Goal: Information Seeking & Learning: Learn about a topic

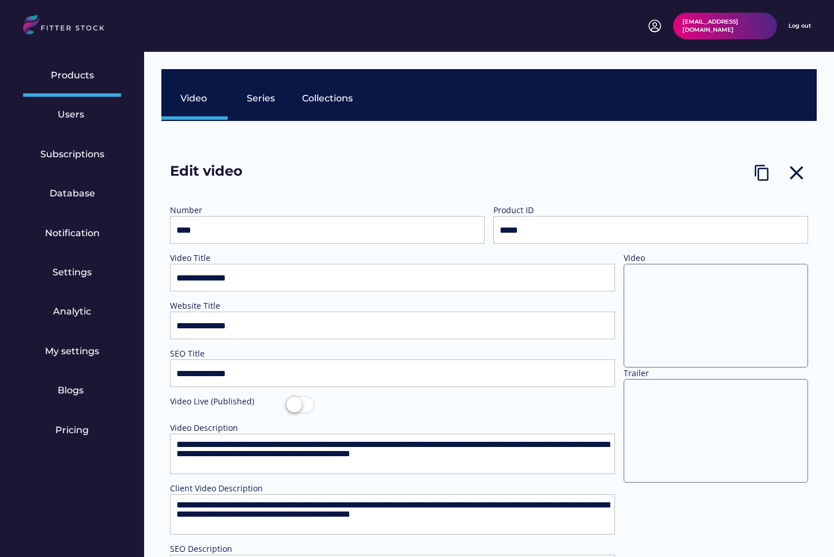
select select "**********"
select select
select select "**********"
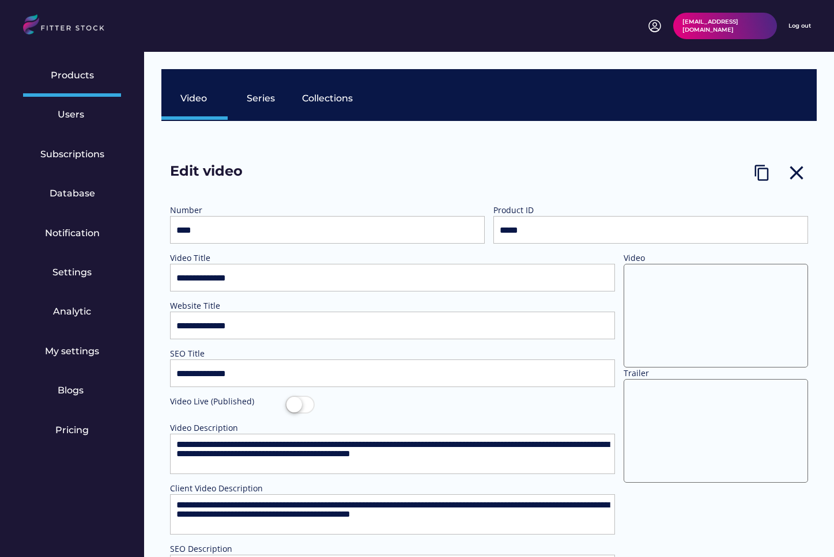
select select "**********"
select select
select select "**********"
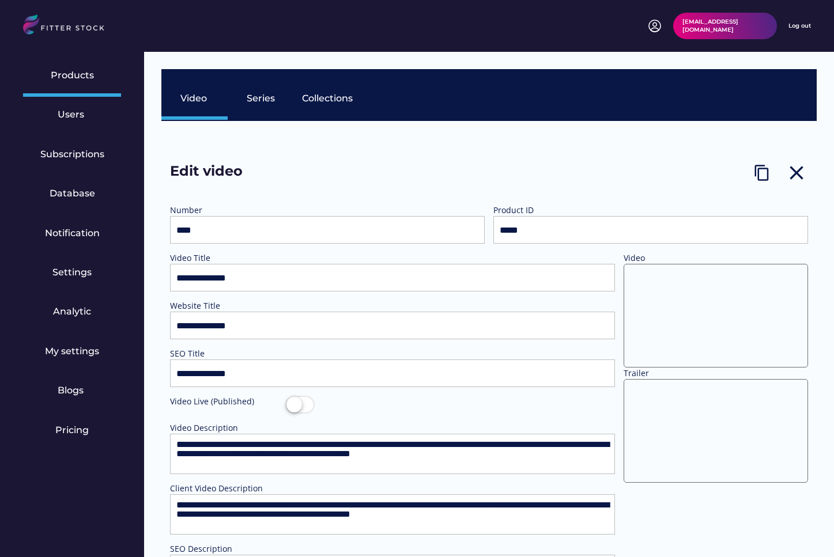
select select "**********"
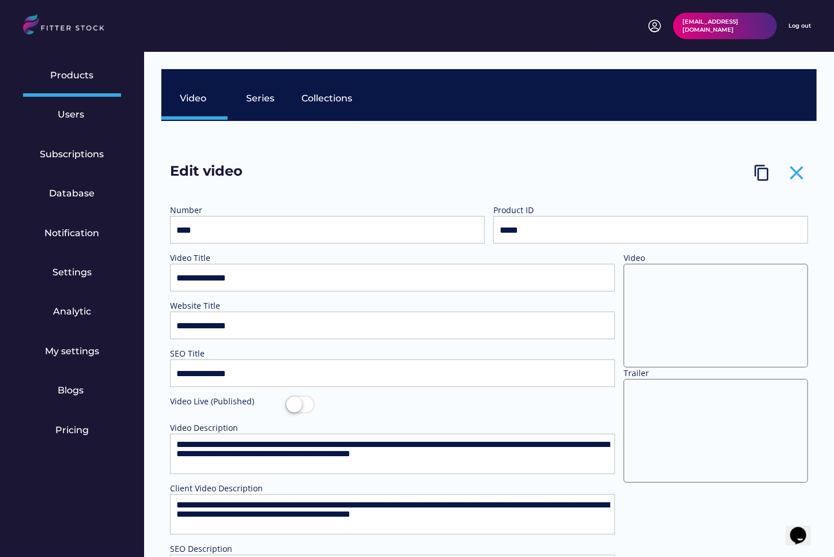
click at [794, 169] on text "close" at bounding box center [796, 172] width 23 height 23
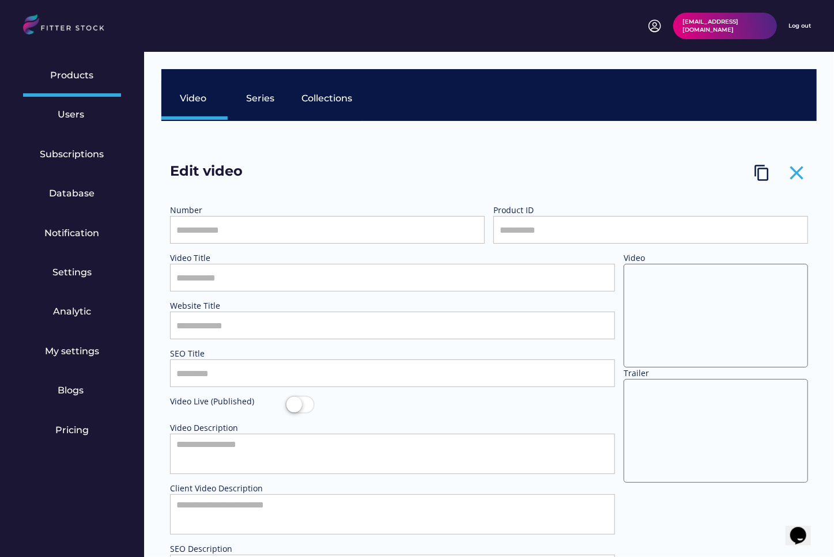
select select "**********"
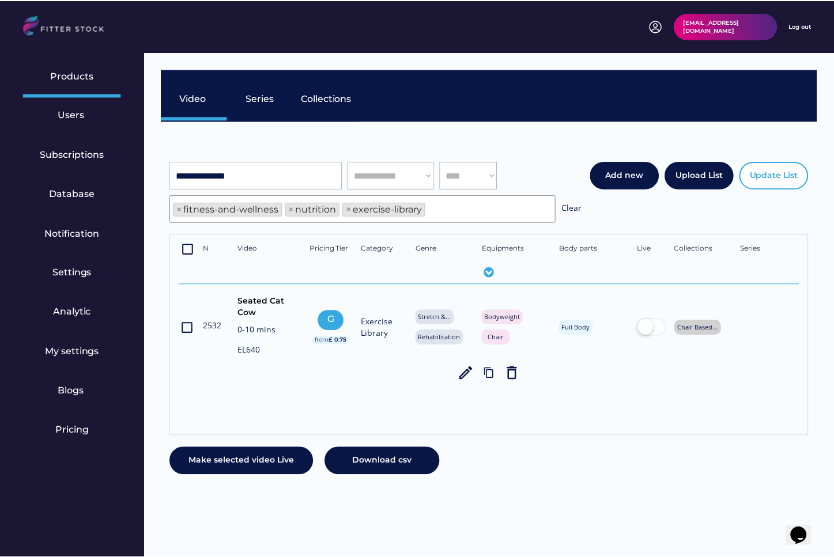
scroll to position [20, 0]
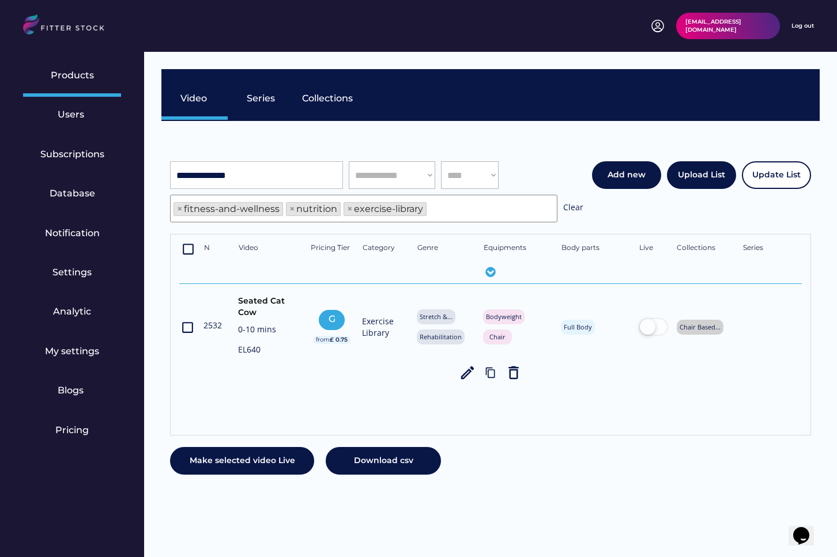
click at [278, 171] on input "input" at bounding box center [256, 175] width 173 height 28
paste input "**********"
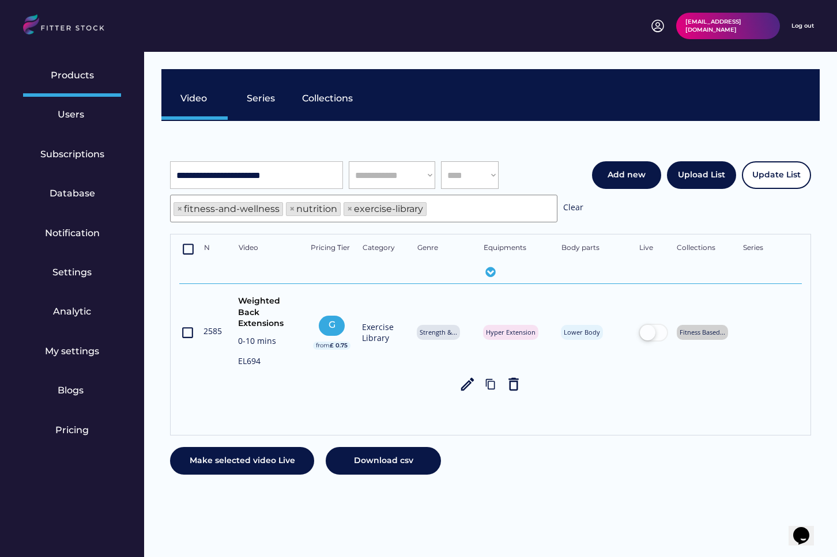
click at [274, 193] on div "**********" at bounding box center [376, 191] width 413 height 61
click at [273, 171] on input "input" at bounding box center [256, 175] width 173 height 28
paste input "**********"
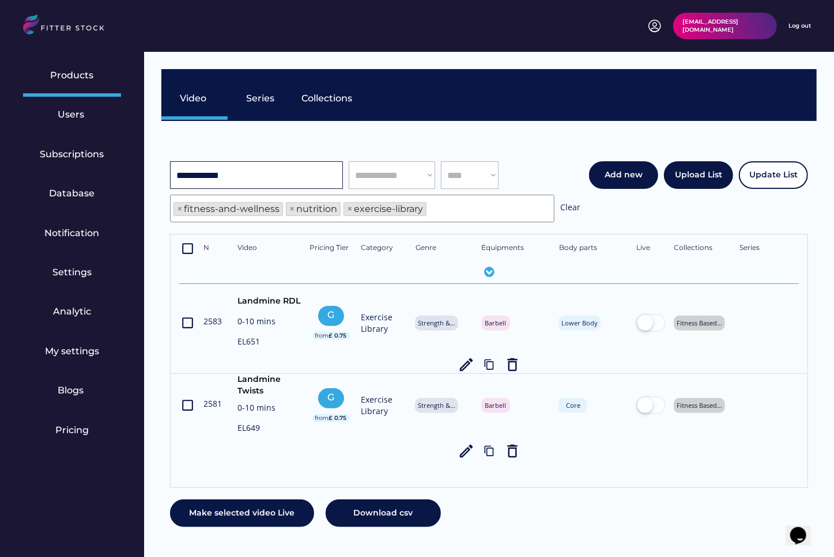
click at [254, 167] on input "input" at bounding box center [256, 175] width 173 height 28
paste input "********"
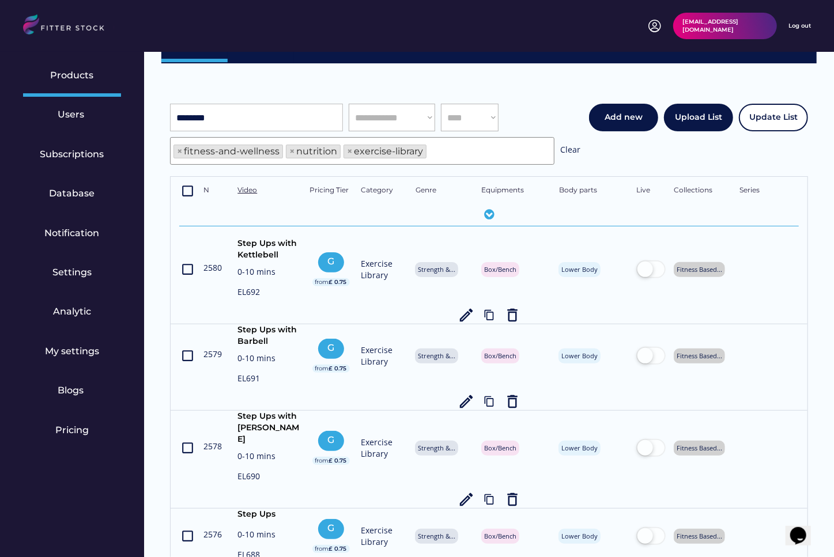
scroll to position [0, 0]
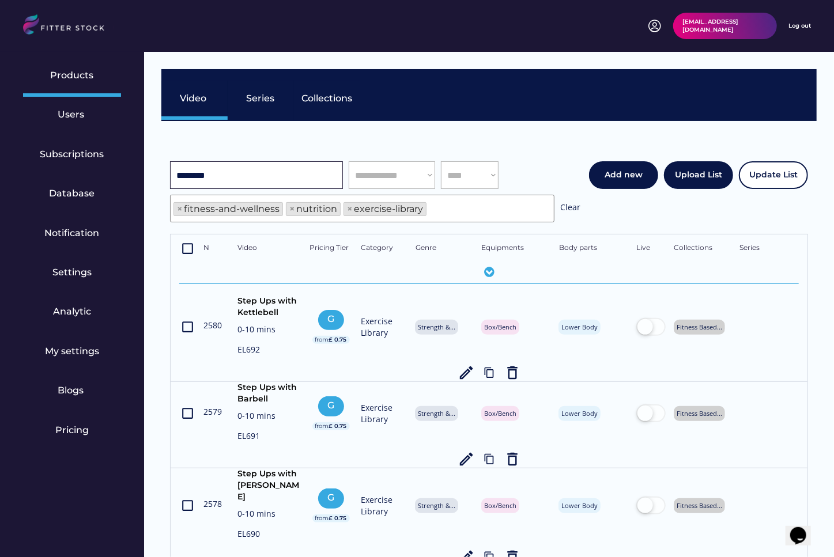
click at [273, 177] on input "input" at bounding box center [256, 175] width 173 height 28
paste input "**********"
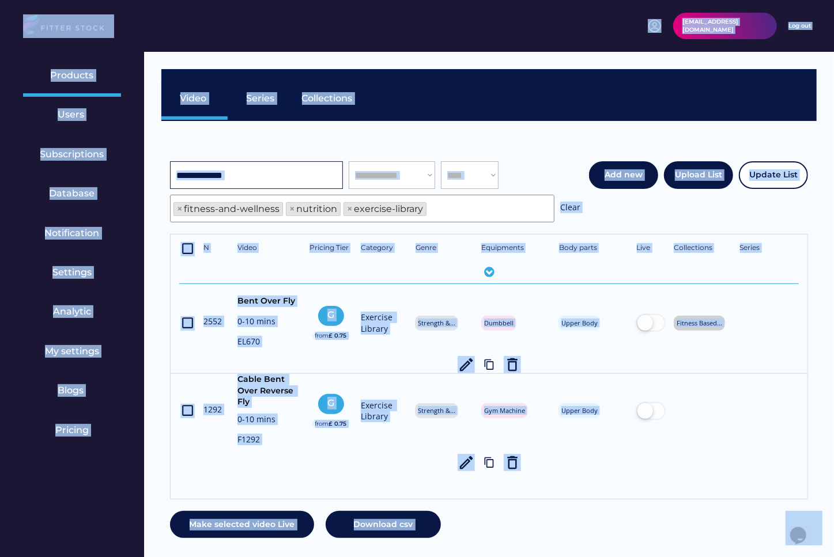
click at [257, 183] on input "input" at bounding box center [256, 175] width 173 height 28
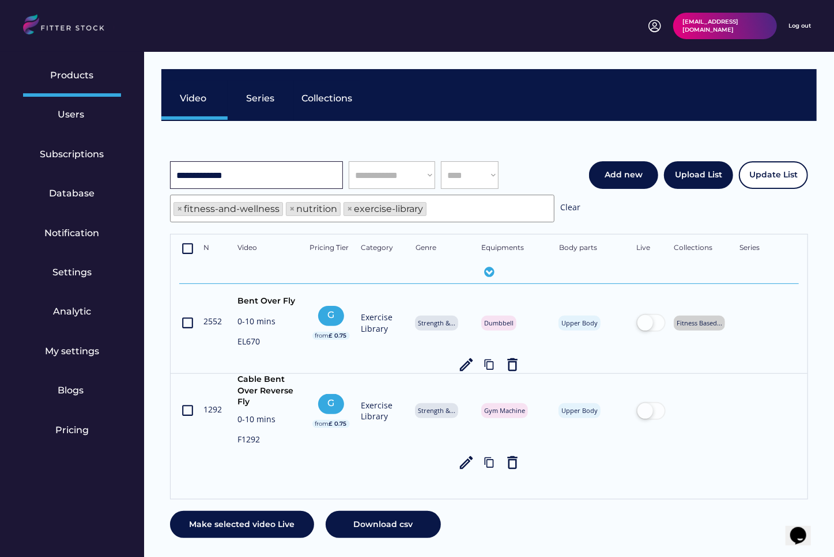
paste input "**********"
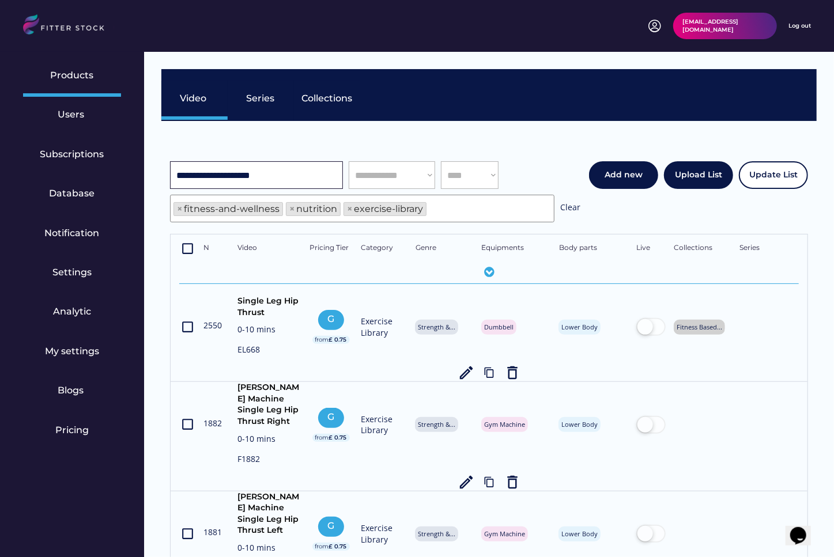
click at [261, 182] on input "input" at bounding box center [256, 175] width 173 height 28
paste input "**********"
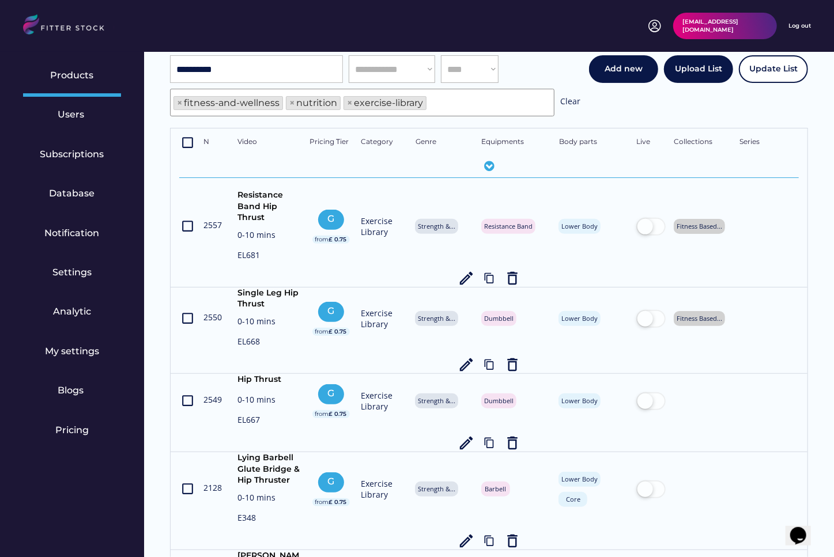
scroll to position [107, 0]
click at [261, 73] on input "input" at bounding box center [256, 69] width 173 height 28
paste input "**********"
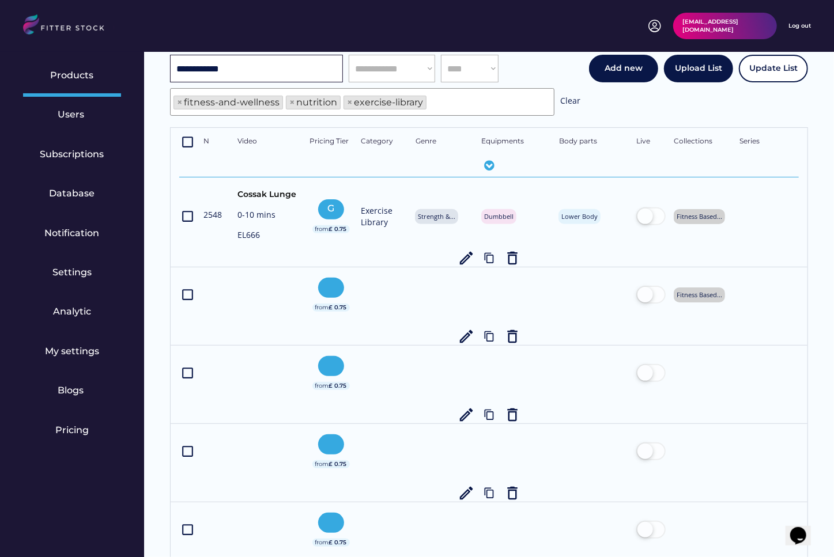
scroll to position [0, 0]
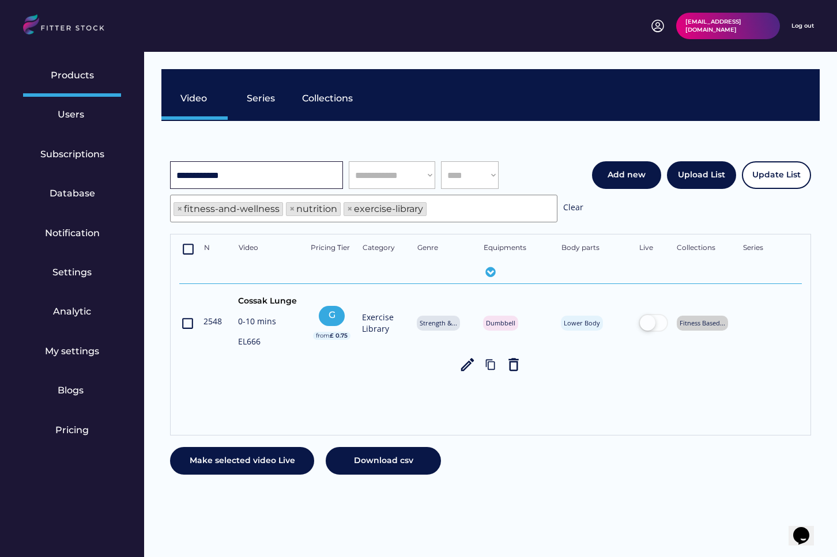
click at [255, 179] on input "input" at bounding box center [256, 175] width 173 height 28
paste input "**********"
click at [263, 179] on input "input" at bounding box center [256, 175] width 173 height 28
paste input "**********"
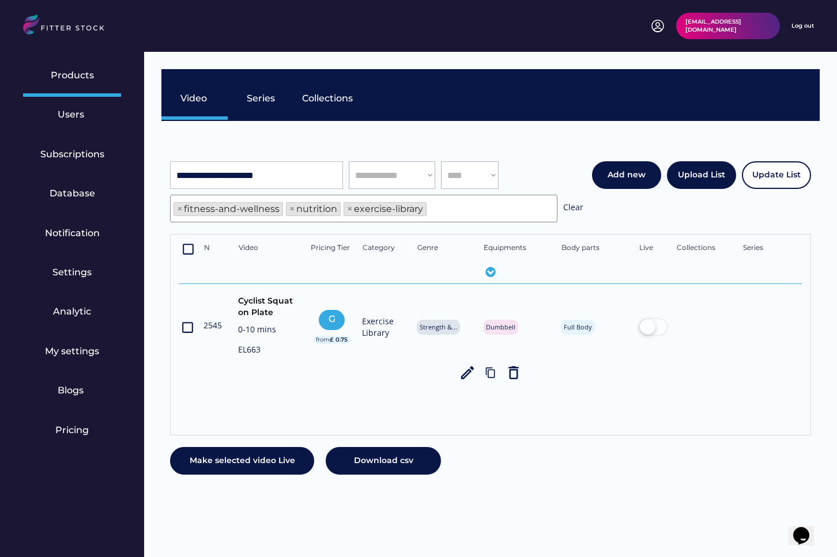
click at [269, 173] on input "input" at bounding box center [256, 175] width 173 height 28
paste input "**********"
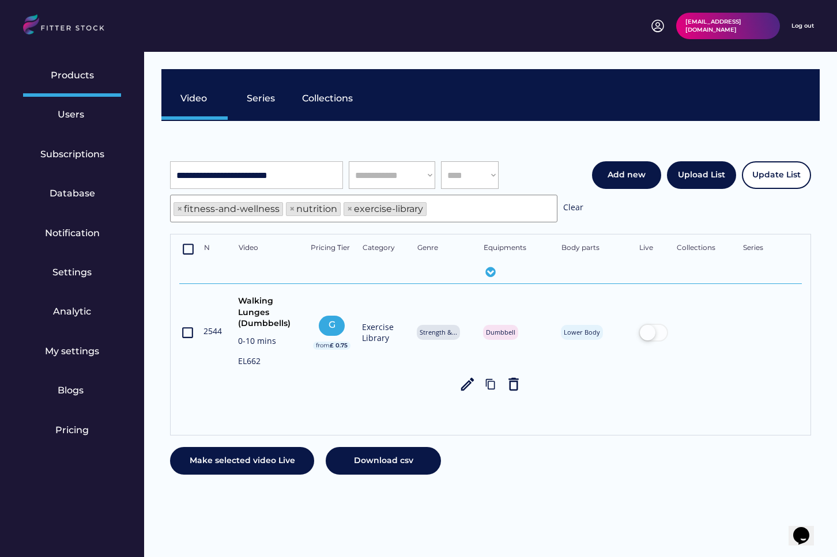
click at [251, 361] on div "EL662" at bounding box center [269, 363] width 63 height 14
click at [231, 188] on input "input" at bounding box center [256, 175] width 173 height 28
paste input "input"
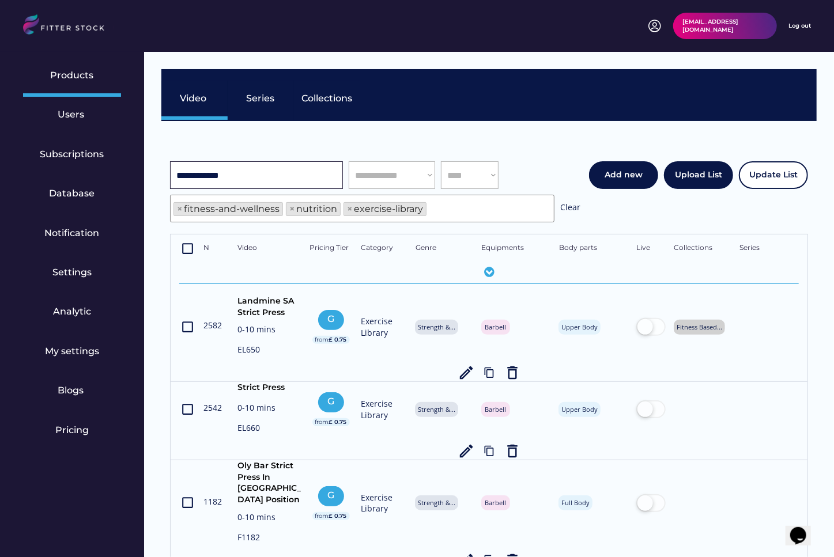
click at [269, 177] on input "input" at bounding box center [256, 175] width 173 height 28
paste input "**********"
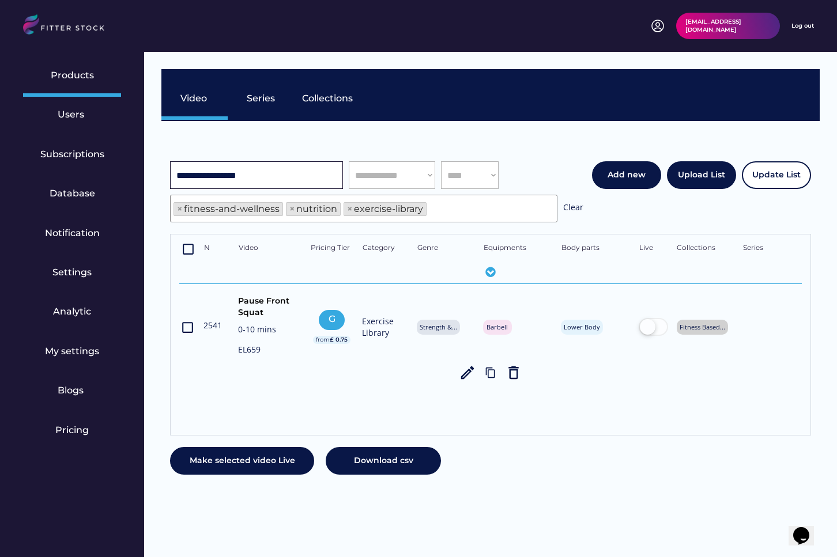
click at [272, 183] on input "input" at bounding box center [256, 175] width 173 height 28
paste input "**********"
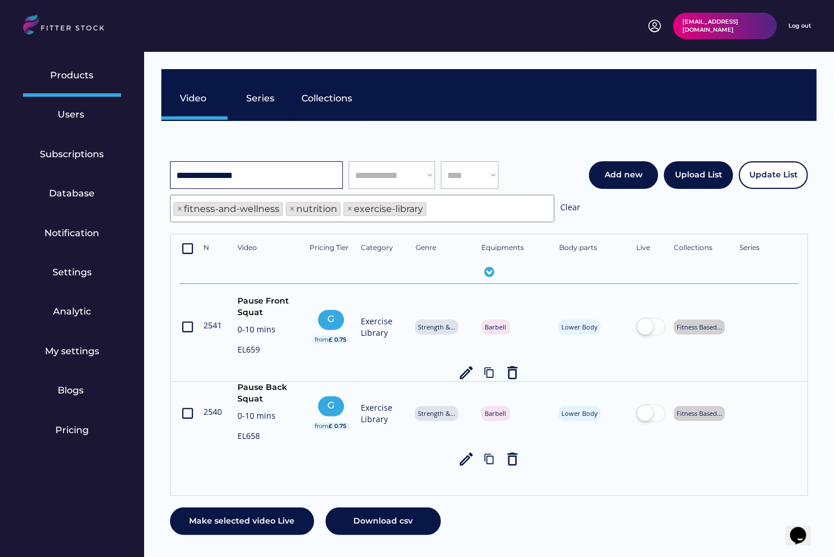
click at [289, 173] on input "input" at bounding box center [256, 175] width 173 height 28
paste input "**********"
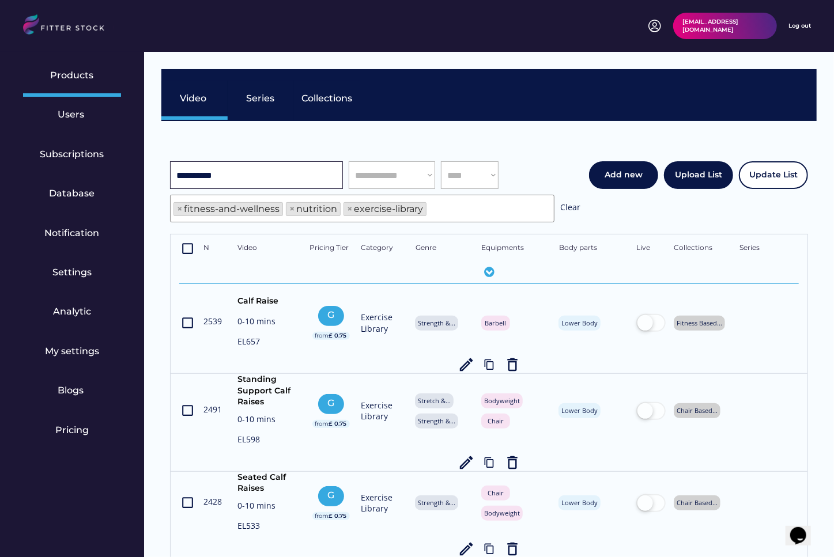
click at [267, 171] on input "input" at bounding box center [256, 175] width 173 height 28
paste input "**********"
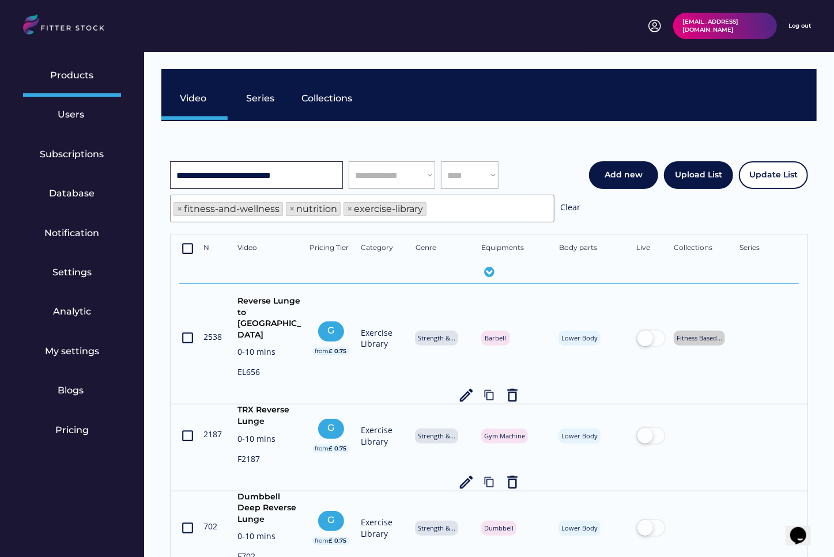
click at [242, 181] on input "input" at bounding box center [256, 175] width 173 height 28
paste input "**********"
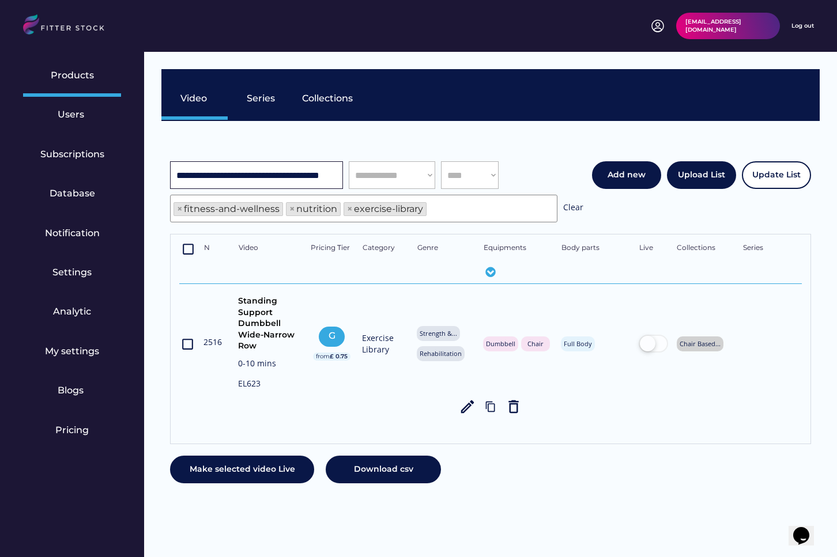
click at [264, 179] on input "input" at bounding box center [256, 175] width 173 height 28
paste input "**********"
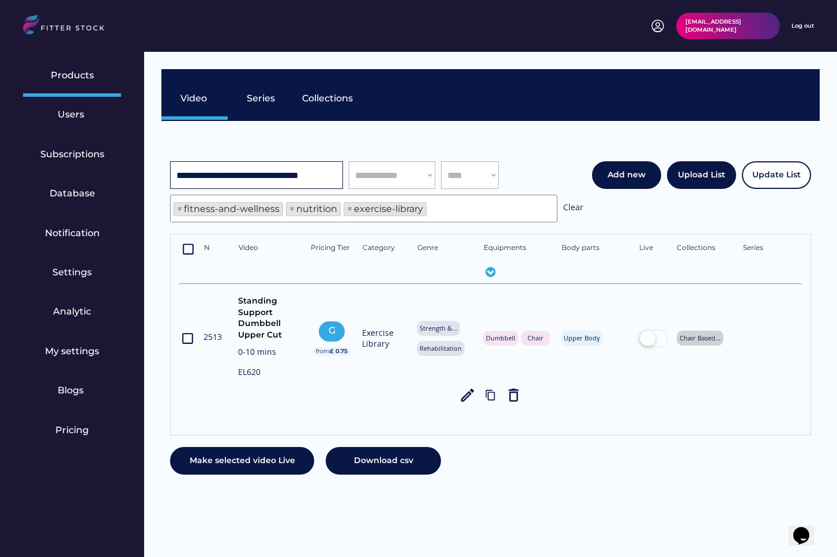
click at [295, 179] on input "input" at bounding box center [256, 175] width 173 height 28
paste input "**********"
click at [236, 173] on input "input" at bounding box center [256, 175] width 173 height 28
paste input "**********"
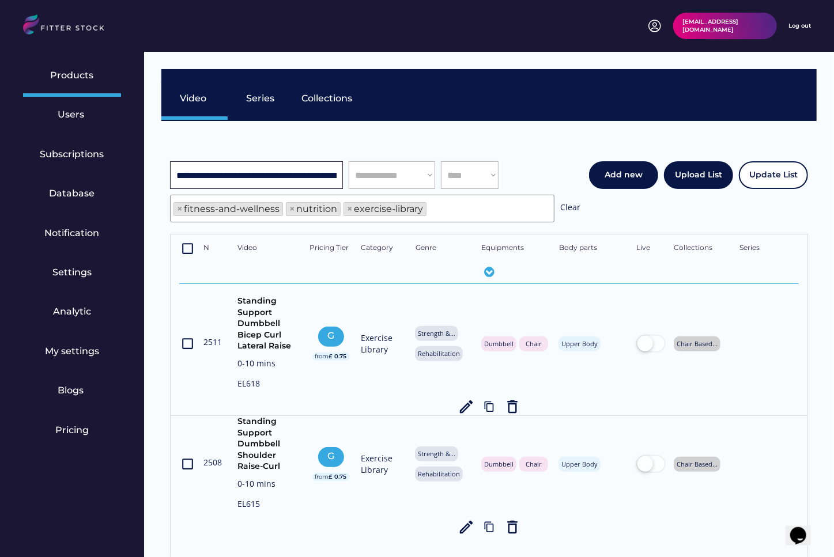
click at [285, 173] on input "input" at bounding box center [256, 175] width 173 height 28
paste input "**********"
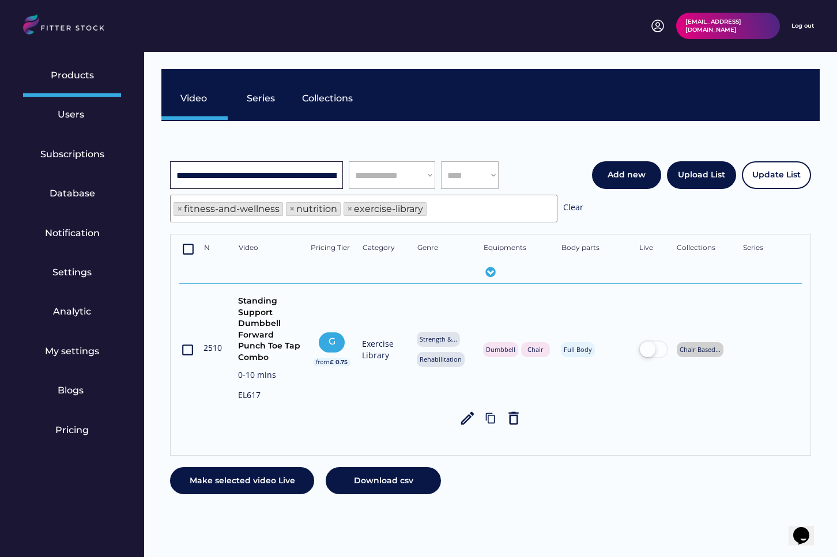
click at [260, 180] on input "input" at bounding box center [256, 175] width 173 height 28
paste input "**********"
type input "**********"
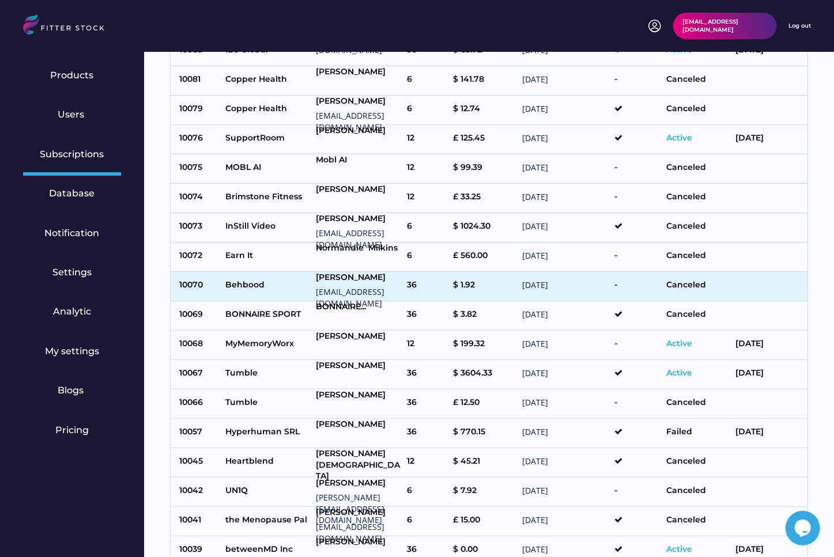
scroll to position [39, 0]
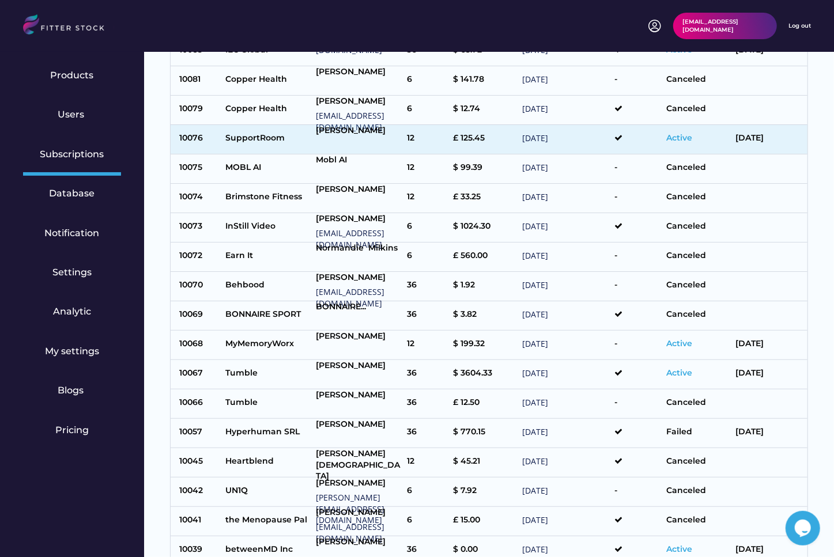
click at [260, 141] on div "SupportRoom" at bounding box center [267, 140] width 85 height 14
type input "**********"
select select "*****"
type input "******"
type input "*******"
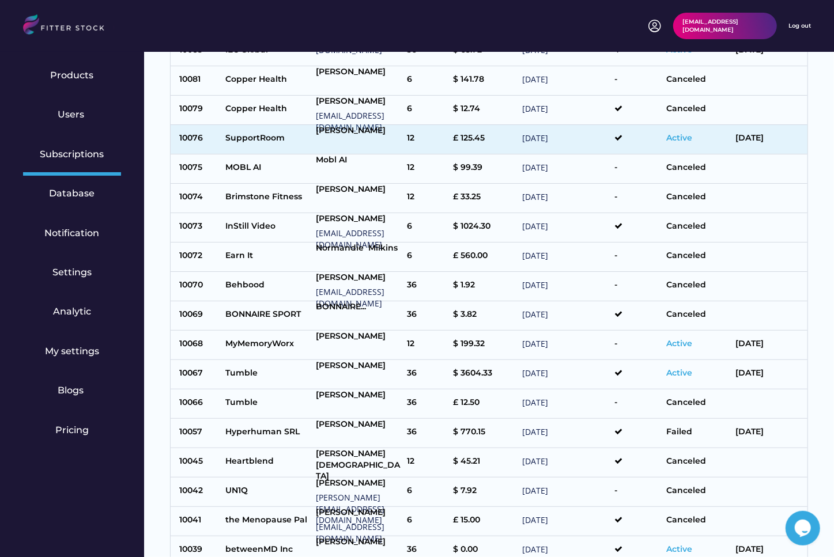
type input "**********"
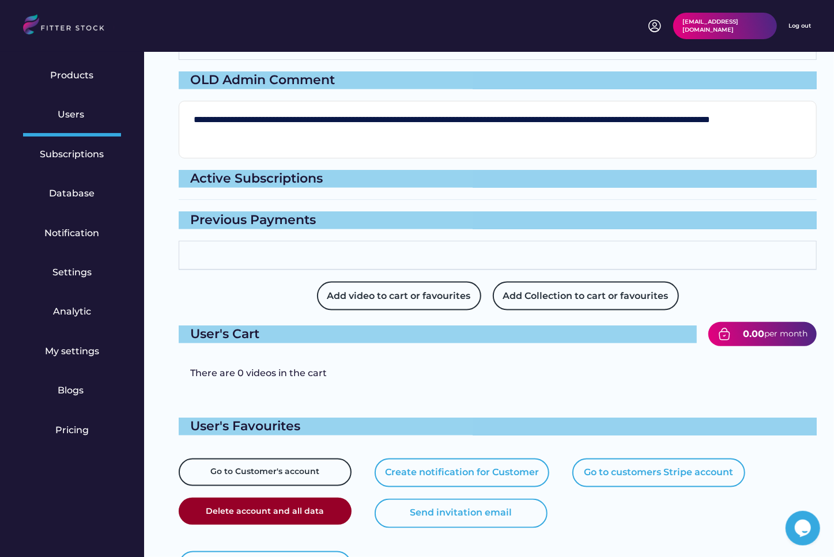
type input "**********"
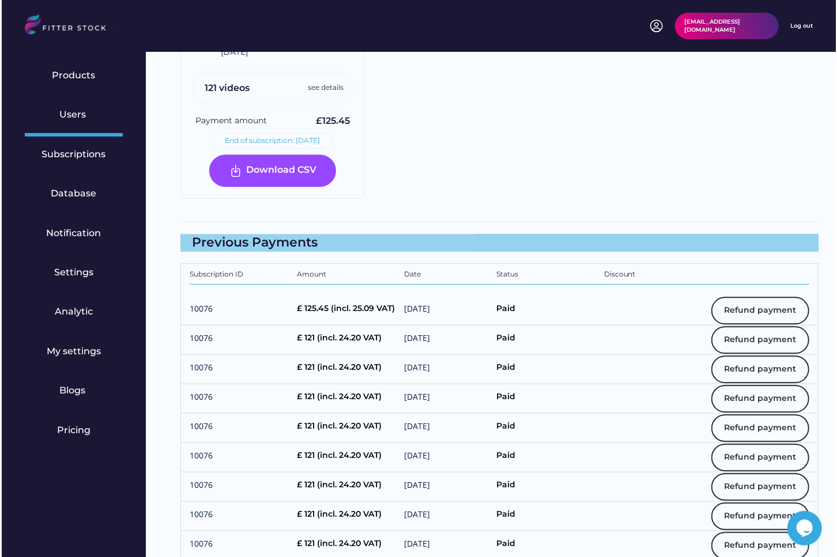
scroll to position [1161, 0]
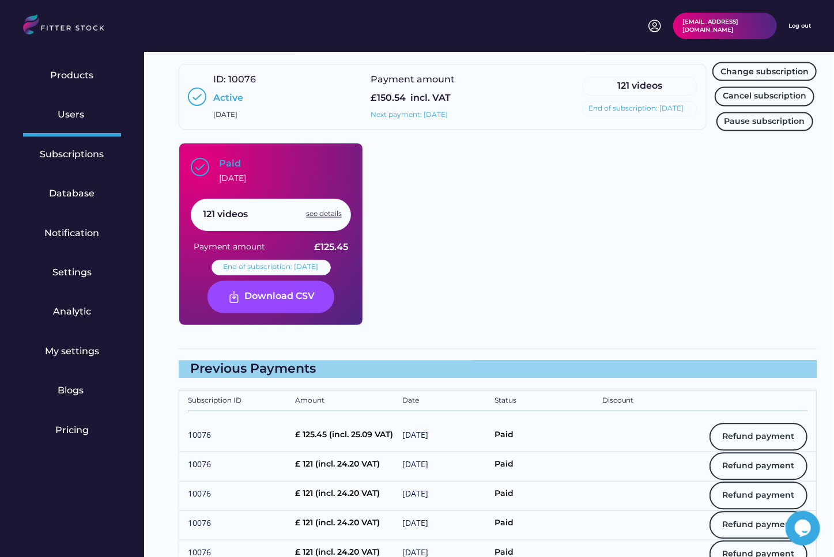
click at [327, 210] on div "see details" at bounding box center [324, 215] width 36 height 10
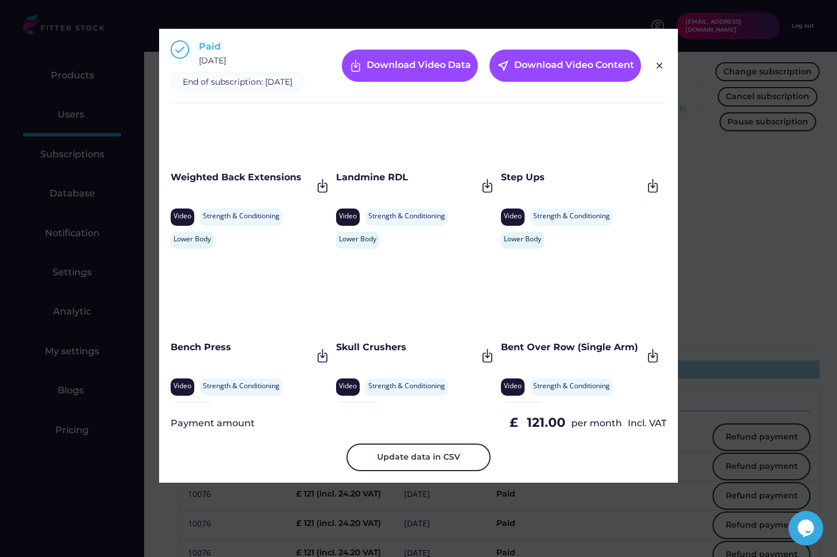
scroll to position [0, 0]
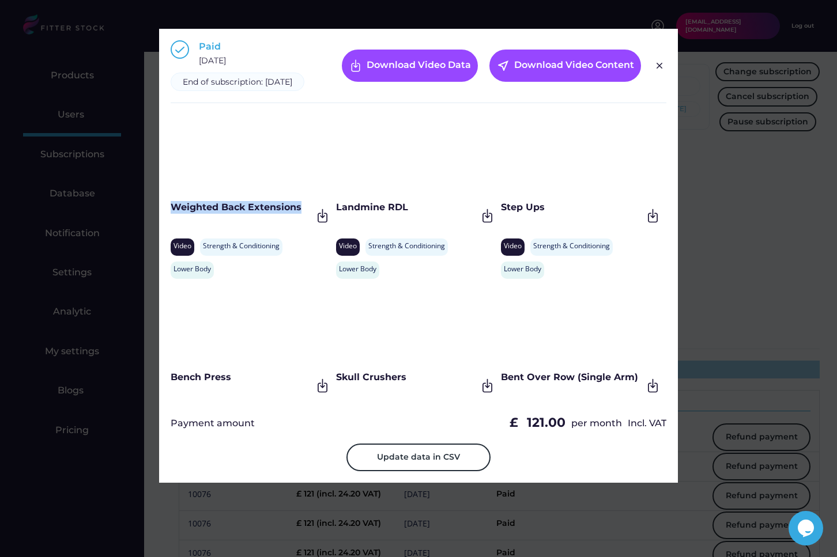
drag, startPoint x: 173, startPoint y: 218, endPoint x: 304, endPoint y: 220, distance: 131.4
click at [304, 214] on div "Weighted Back Extensions" at bounding box center [241, 207] width 141 height 13
copy div "Weighted Back Extensions"
drag, startPoint x: 427, startPoint y: 212, endPoint x: 341, endPoint y: 214, distance: 86.5
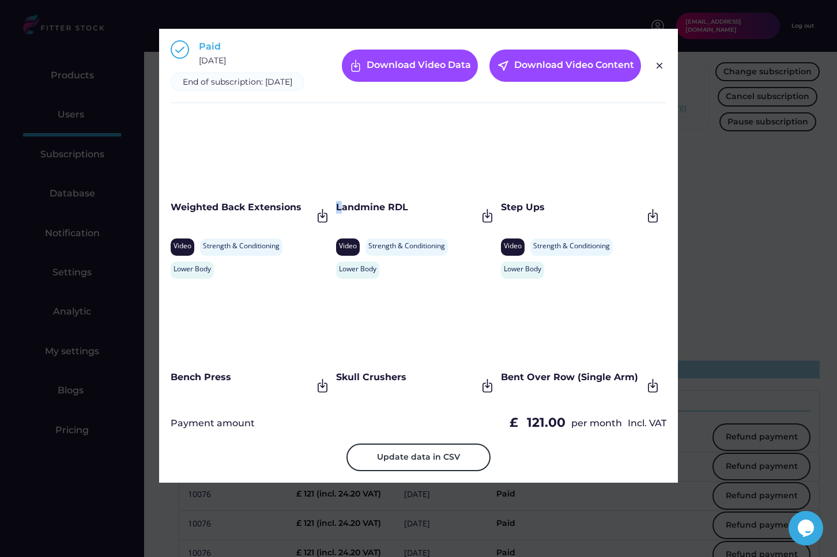
click at [341, 214] on div "Landmine RDL" at bounding box center [406, 207] width 141 height 13
drag, startPoint x: 335, startPoint y: 217, endPoint x: 416, endPoint y: 217, distance: 80.1
click at [416, 214] on div "Landmine RDL" at bounding box center [406, 207] width 141 height 13
copy div "Landmine RDL"
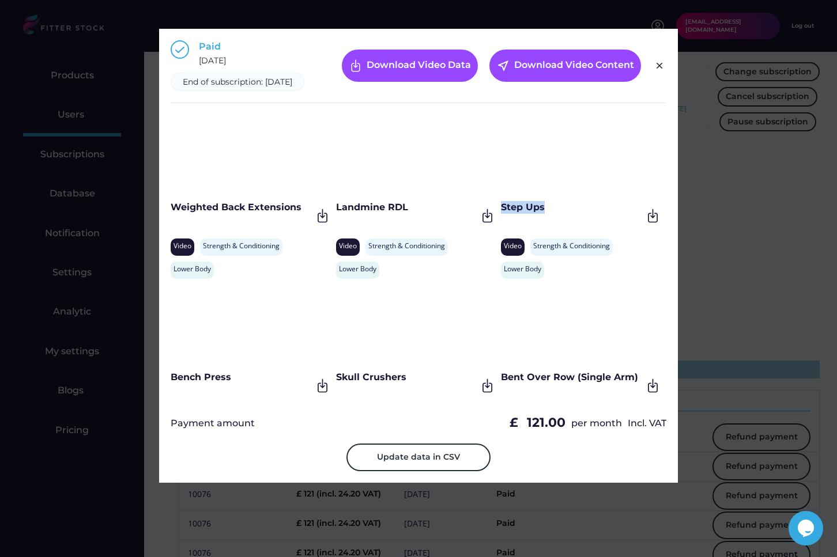
drag, startPoint x: 558, startPoint y: 222, endPoint x: 499, endPoint y: 221, distance: 58.8
click at [501, 214] on div "Step Ups" at bounding box center [571, 207] width 141 height 13
copy div "Step Ups"
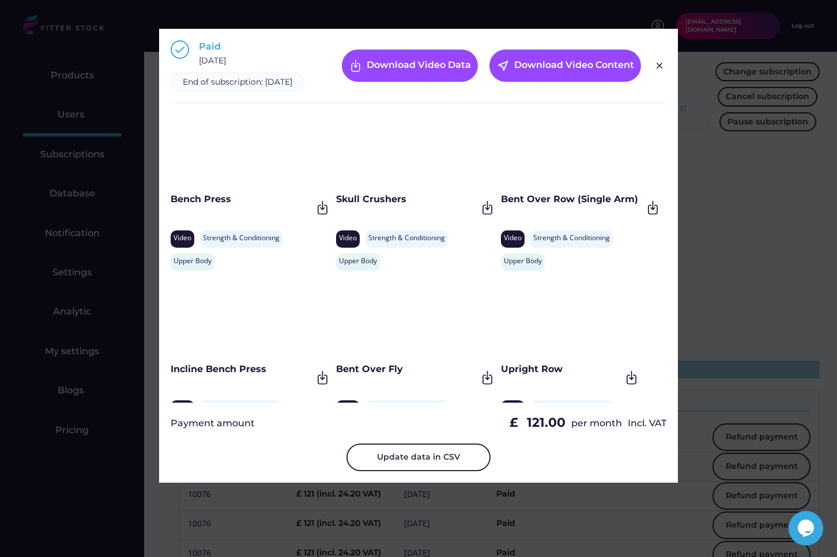
scroll to position [203, 0]
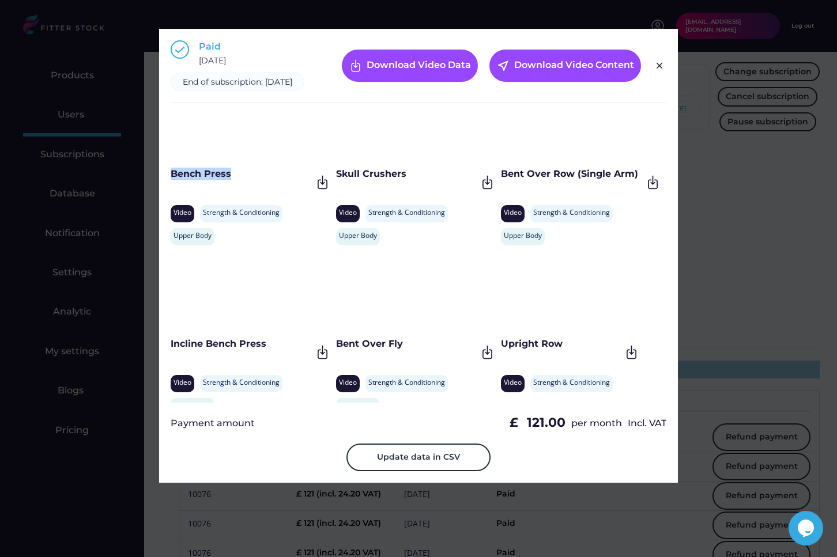
drag, startPoint x: 239, startPoint y: 187, endPoint x: 166, endPoint y: 187, distance: 73.2
click at [166, 187] on div "Paid October 10, 2024 End of subscription: October 10, 2025 Download Video Data…" at bounding box center [418, 256] width 519 height 454
copy div "Bench Press"
drag, startPoint x: 405, startPoint y: 187, endPoint x: 335, endPoint y: 188, distance: 70.3
click at [336, 180] on div "Skull Crushers" at bounding box center [406, 174] width 141 height 13
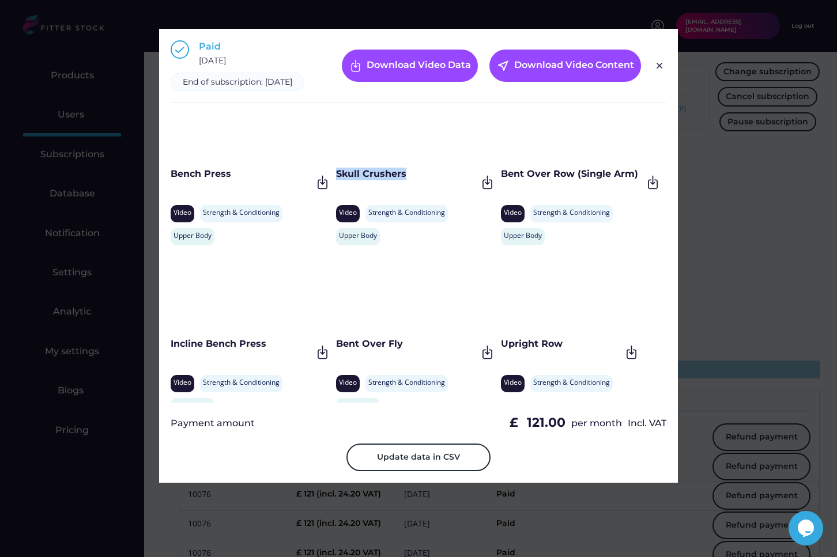
copy div "Skull Crushers"
drag, startPoint x: 500, startPoint y: 182, endPoint x: 646, endPoint y: 182, distance: 145.3
click at [646, 182] on div "Bent Over Row (Single Arm)" at bounding box center [581, 182] width 160 height 29
copy div "Bent Over Row (Single Arm)"
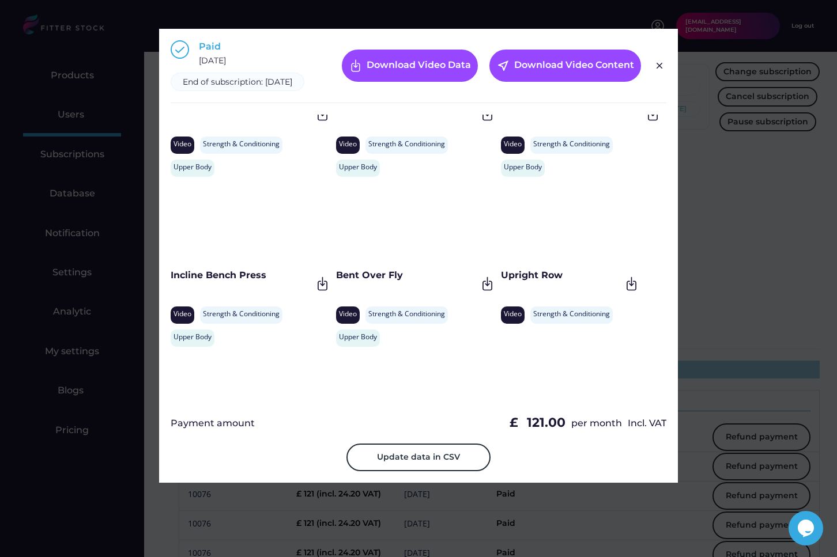
scroll to position [275, 0]
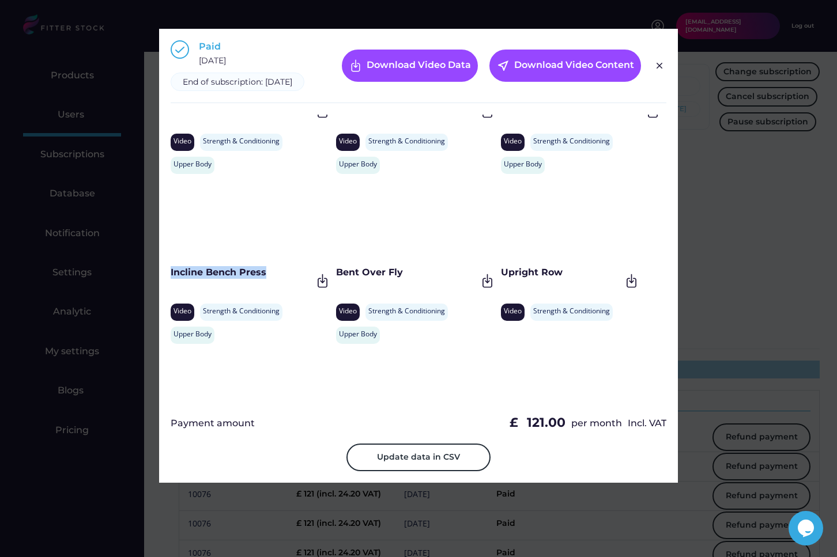
drag, startPoint x: 280, startPoint y: 286, endPoint x: 169, endPoint y: 288, distance: 110.1
click at [169, 288] on div "Paid October 10, 2024 End of subscription: October 10, 2025 Download Video Data…" at bounding box center [418, 256] width 519 height 454
copy div "Incline Bench Press"
drag, startPoint x: 419, startPoint y: 286, endPoint x: 338, endPoint y: 284, distance: 80.7
click at [338, 279] on div "Bent Over Fly" at bounding box center [406, 272] width 141 height 13
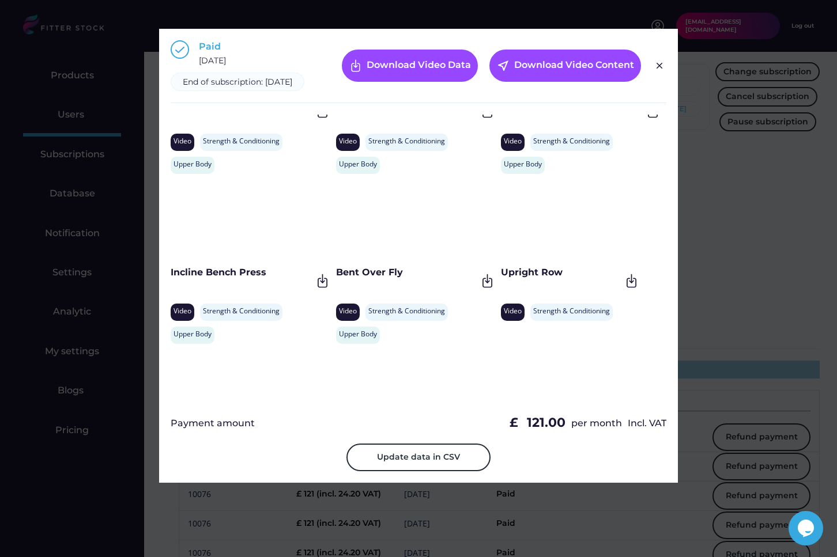
click at [337, 279] on div "Bent Over Fly" at bounding box center [406, 272] width 141 height 13
drag, startPoint x: 337, startPoint y: 283, endPoint x: 416, endPoint y: 283, distance: 79.0
click at [416, 279] on div "Bent Over Fly" at bounding box center [406, 272] width 141 height 13
copy div "Bent Over Fly"
drag, startPoint x: 567, startPoint y: 280, endPoint x: 500, endPoint y: 280, distance: 66.9
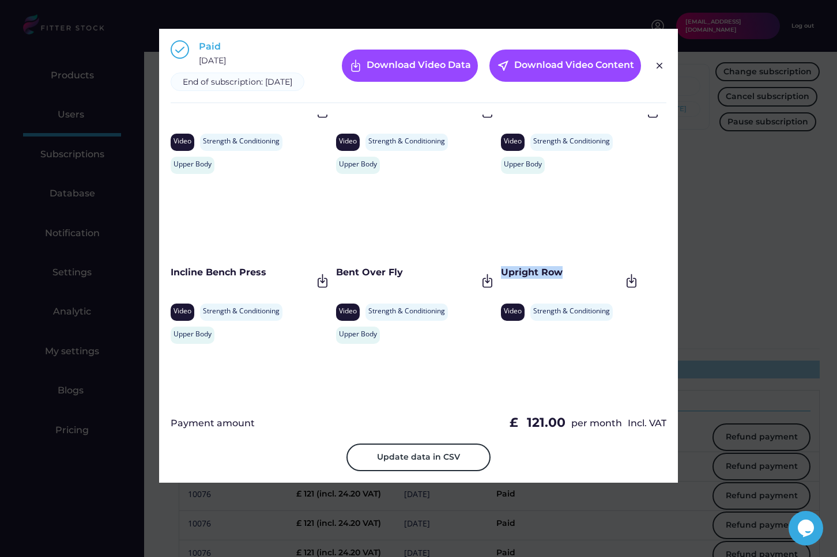
click at [501, 279] on div "Upright Row" at bounding box center [561, 272] width 120 height 13
copy div "Upright Row"
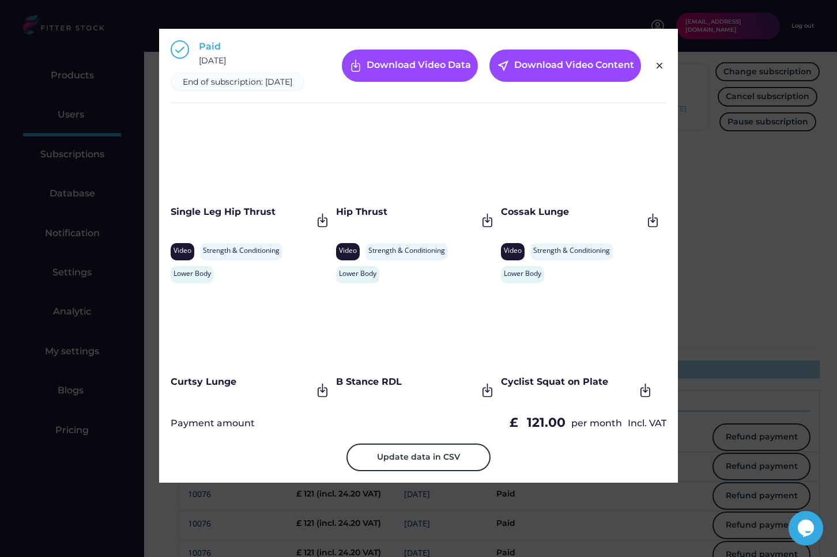
scroll to position [516, 0]
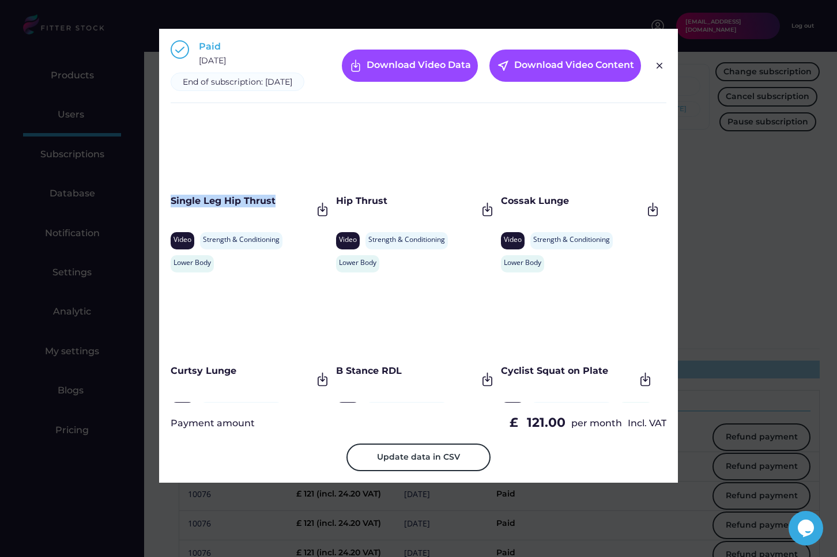
drag, startPoint x: 291, startPoint y: 213, endPoint x: 171, endPoint y: 212, distance: 119.9
click at [171, 208] on div "Single Leg Hip Thrust" at bounding box center [241, 201] width 141 height 13
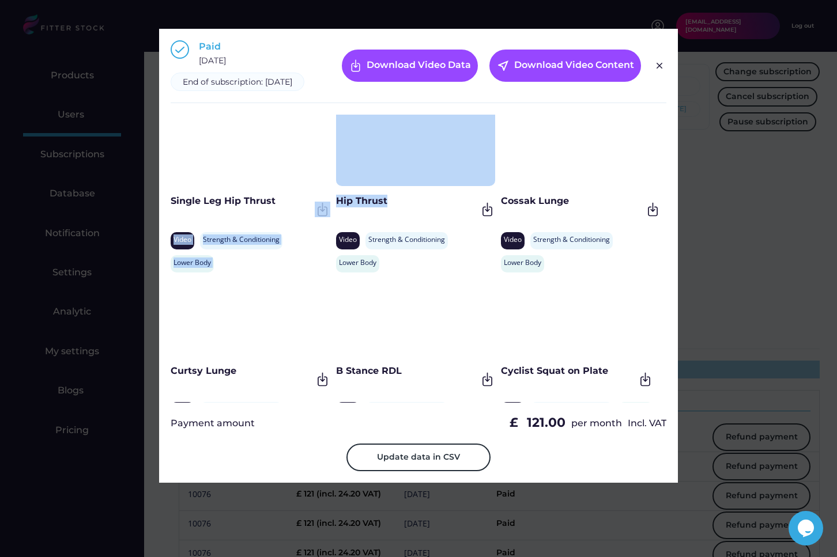
drag, startPoint x: 391, startPoint y: 214, endPoint x: 334, endPoint y: 213, distance: 57.1
click at [333, 213] on div "Weighted Back Extensions Video Strength & Conditioning Rehabilitation Lower Bod…" at bounding box center [419, 259] width 496 height 288
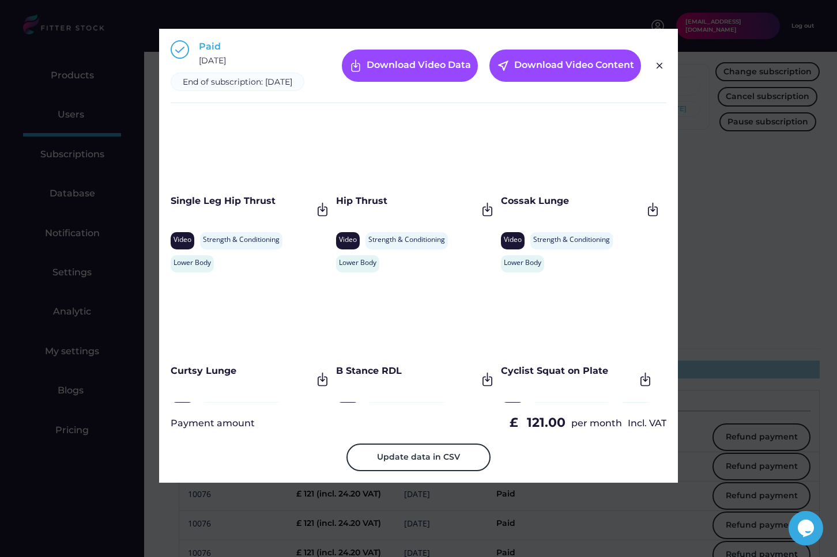
click at [341, 208] on div "Hip Thrust" at bounding box center [406, 201] width 141 height 13
drag, startPoint x: 339, startPoint y: 212, endPoint x: 397, endPoint y: 212, distance: 57.6
click at [397, 208] on div "Hip Thrust" at bounding box center [406, 201] width 141 height 13
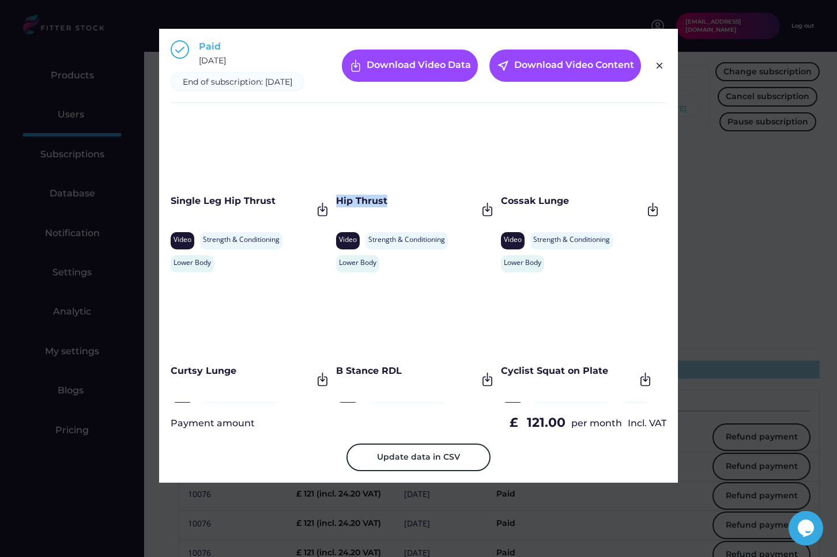
drag, startPoint x: 390, startPoint y: 212, endPoint x: 337, endPoint y: 210, distance: 53.1
click at [337, 208] on div "Hip Thrust" at bounding box center [406, 201] width 141 height 13
drag, startPoint x: 574, startPoint y: 210, endPoint x: 500, endPoint y: 210, distance: 73.8
click at [501, 208] on div "Cossak Lunge" at bounding box center [571, 201] width 141 height 13
click at [9, 242] on div at bounding box center [418, 278] width 837 height 557
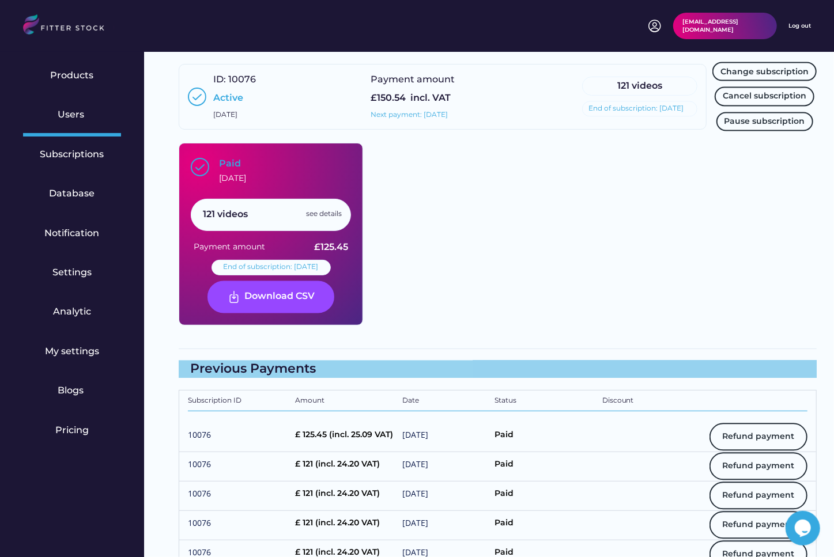
click at [313, 192] on div "Paid October 10, 2024 121 videos see details Payment amount £125.45 End of subs…" at bounding box center [271, 234] width 184 height 183
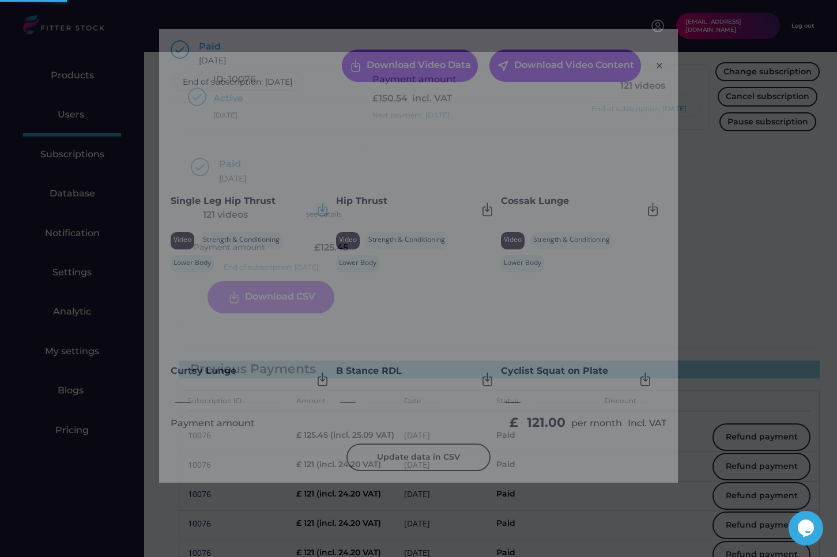
click at [326, 217] on img at bounding box center [323, 210] width 16 height 16
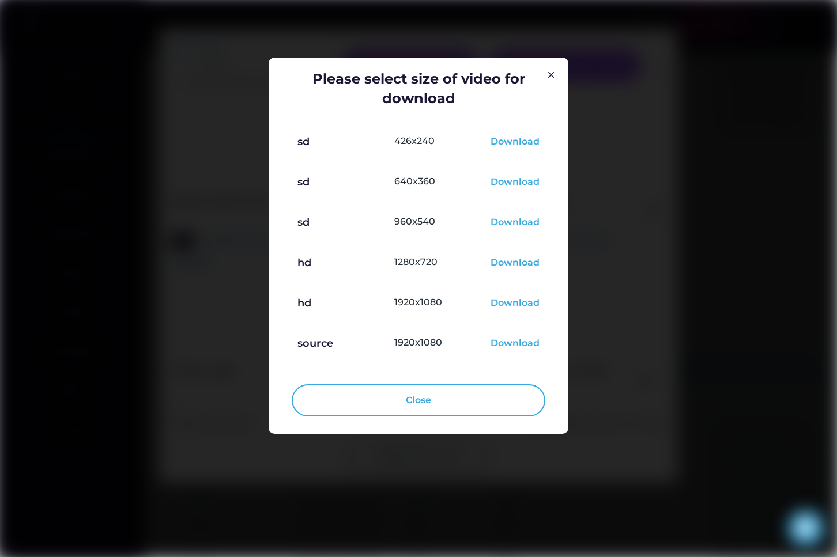
click at [549, 73] on img at bounding box center [551, 75] width 14 height 14
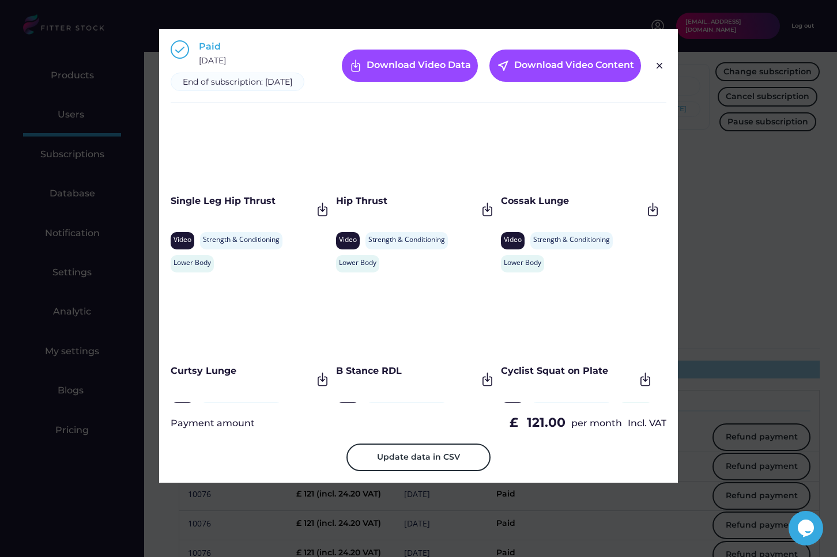
scroll to position [618, 0]
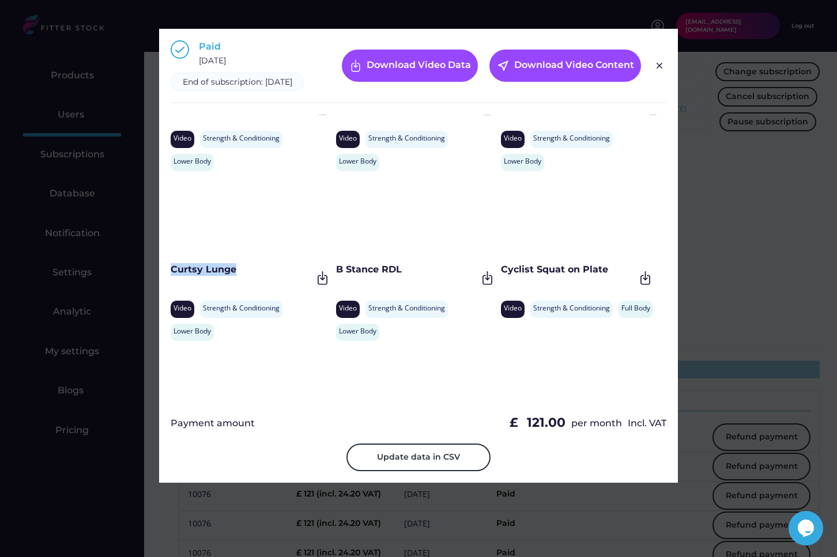
drag, startPoint x: 242, startPoint y: 278, endPoint x: 172, endPoint y: 278, distance: 69.7
click at [172, 276] on div "Curtsy Lunge" at bounding box center [241, 269] width 141 height 13
drag, startPoint x: 409, startPoint y: 277, endPoint x: 335, endPoint y: 278, distance: 73.2
click at [336, 276] on div "B Stance RDL" at bounding box center [406, 269] width 141 height 13
drag, startPoint x: 606, startPoint y: 283, endPoint x: 500, endPoint y: 285, distance: 106.1
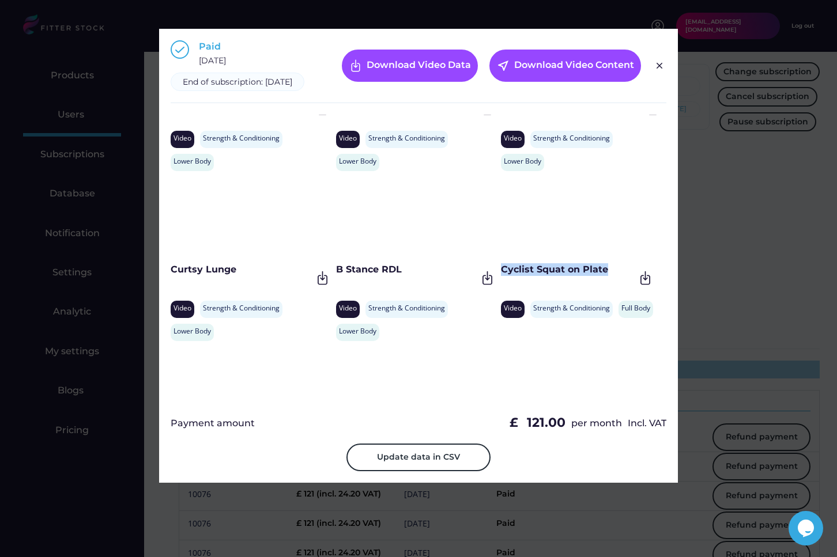
click at [501, 276] on div "Cyclist Squat on Plate" at bounding box center [568, 269] width 134 height 13
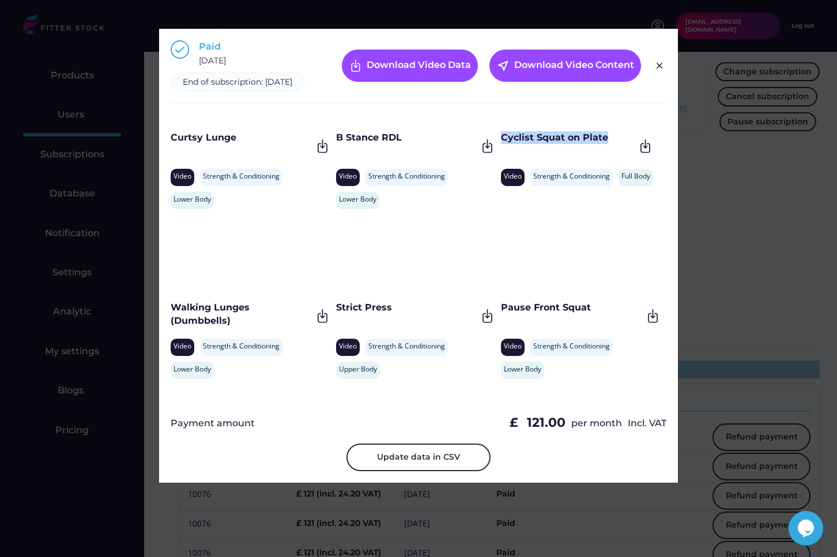
scroll to position [752, 0]
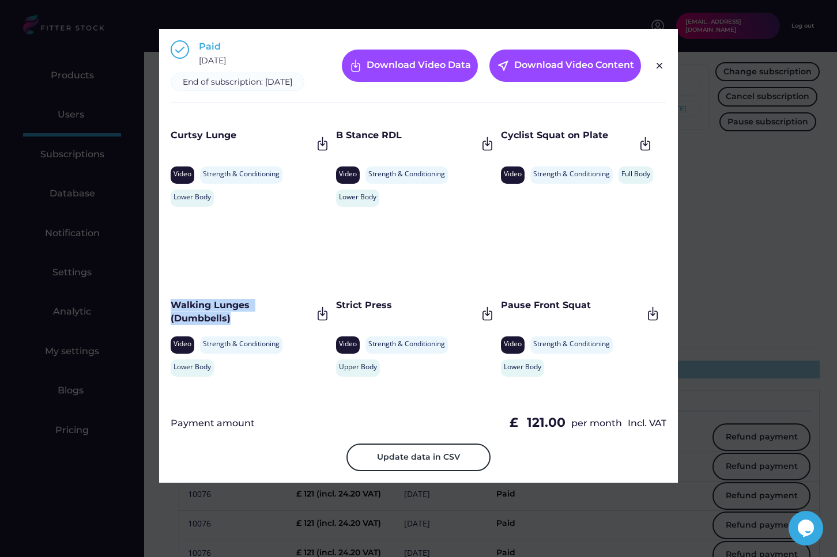
drag, startPoint x: 236, startPoint y: 329, endPoint x: 168, endPoint y: 321, distance: 69.1
click at [168, 321] on div "Paid October 10, 2024 End of subscription: October 10, 2025 Download Video Data…" at bounding box center [418, 256] width 519 height 454
drag, startPoint x: 396, startPoint y: 318, endPoint x: 336, endPoint y: 316, distance: 60.0
click at [336, 312] on div "Strict Press" at bounding box center [406, 305] width 141 height 13
drag, startPoint x: 591, startPoint y: 317, endPoint x: 502, endPoint y: 317, distance: 89.3
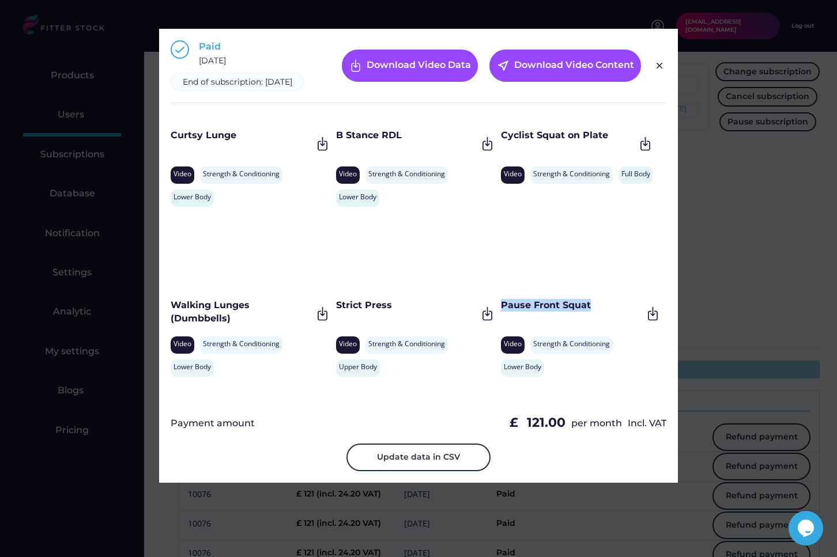
click at [502, 312] on div "Pause Front Squat" at bounding box center [571, 305] width 141 height 13
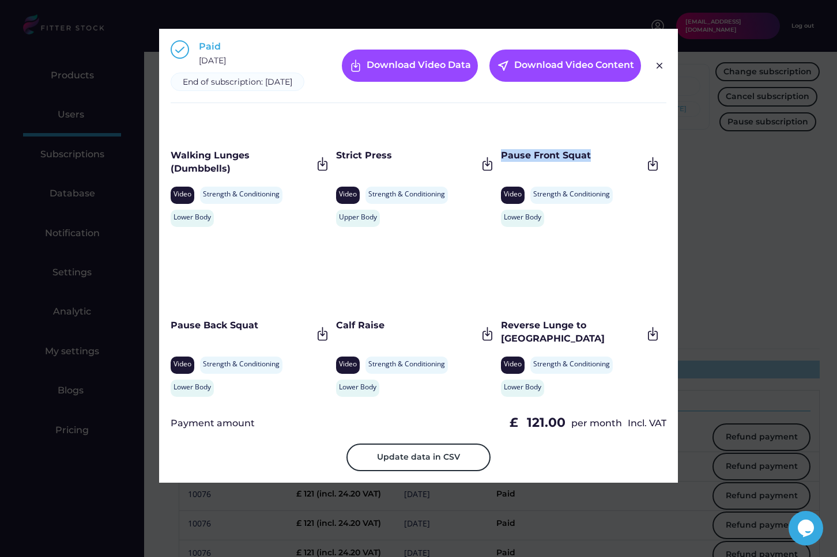
scroll to position [934, 0]
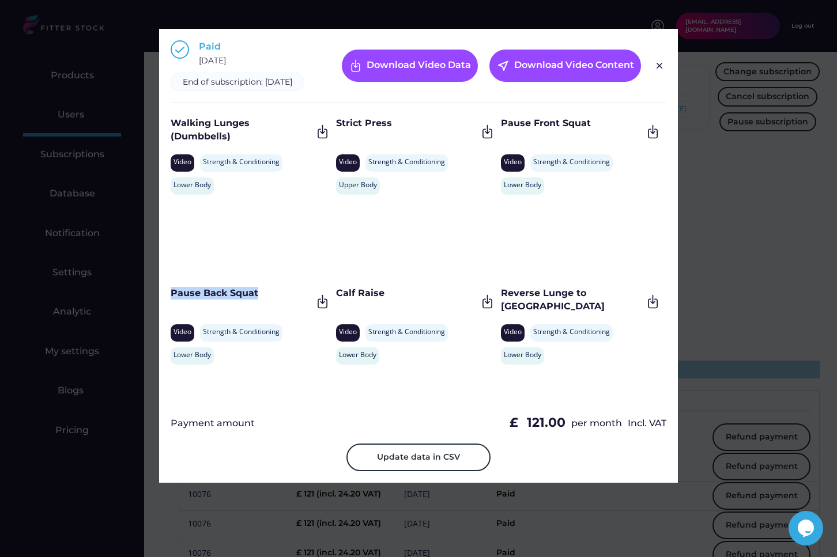
drag, startPoint x: 261, startPoint y: 307, endPoint x: 173, endPoint y: 307, distance: 87.6
click at [173, 300] on div "Pause Back Squat" at bounding box center [241, 293] width 141 height 13
drag, startPoint x: 385, startPoint y: 302, endPoint x: 335, endPoint y: 304, distance: 49.6
click at [336, 300] on div "Calf Raise" at bounding box center [406, 293] width 141 height 13
drag, startPoint x: 500, startPoint y: 301, endPoint x: 638, endPoint y: 302, distance: 138.3
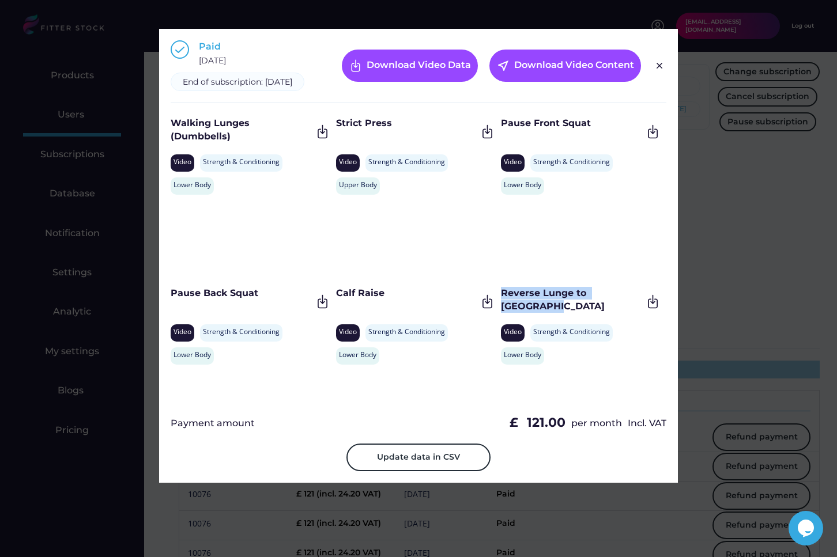
click at [638, 302] on div "Reverse Lunge to Knee Drive" at bounding box center [571, 300] width 141 height 26
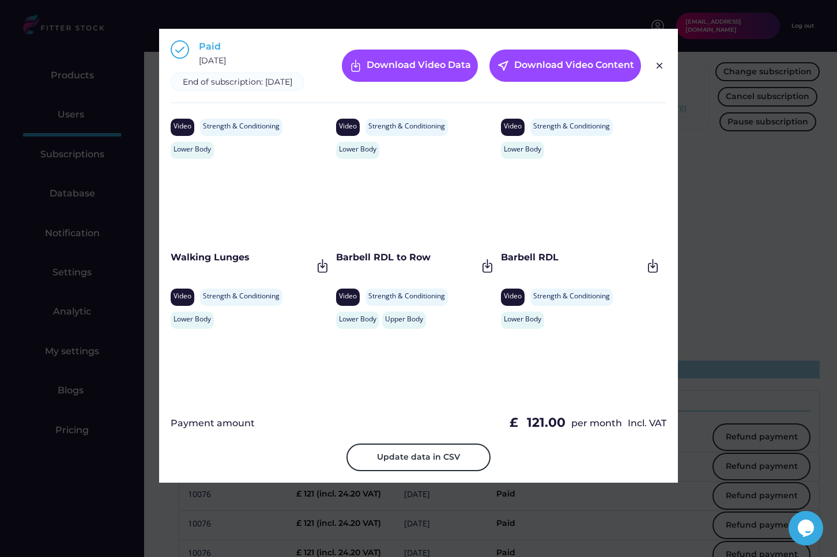
scroll to position [1170, 0]
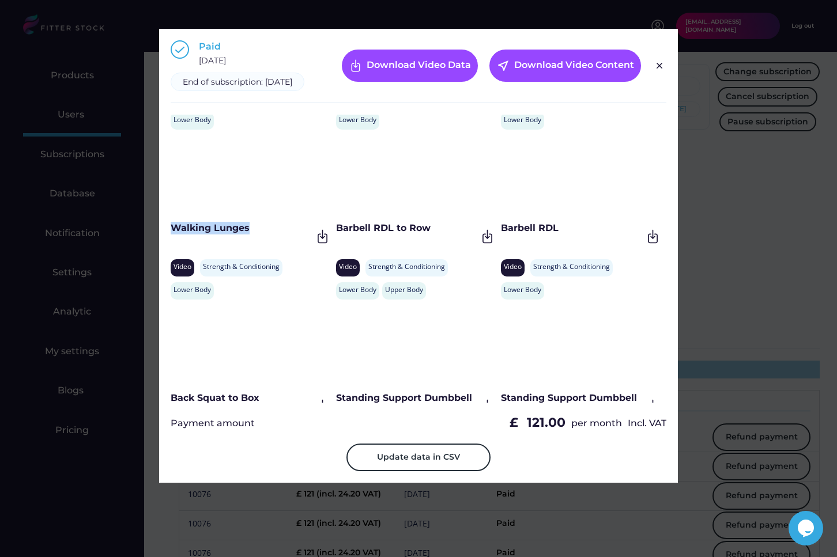
drag, startPoint x: 259, startPoint y: 237, endPoint x: 168, endPoint y: 239, distance: 91.1
click at [168, 239] on div "Paid October 10, 2024 End of subscription: October 10, 2025 Download Video Data…" at bounding box center [418, 256] width 519 height 454
drag, startPoint x: 443, startPoint y: 244, endPoint x: 336, endPoint y: 244, distance: 107.2
click at [336, 235] on div "Barbell RDL to Row" at bounding box center [406, 228] width 141 height 13
drag, startPoint x: 565, startPoint y: 240, endPoint x: 500, endPoint y: 242, distance: 65.2
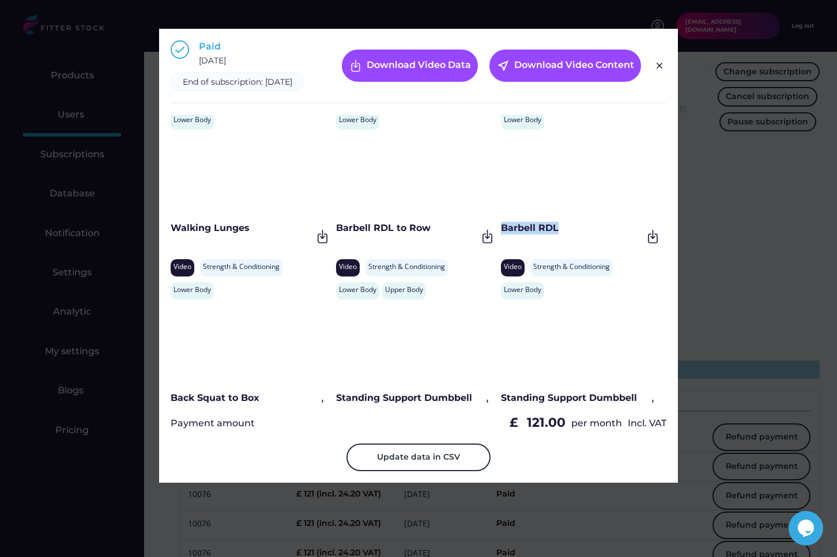
click at [501, 235] on div "Barbell RDL" at bounding box center [571, 228] width 141 height 13
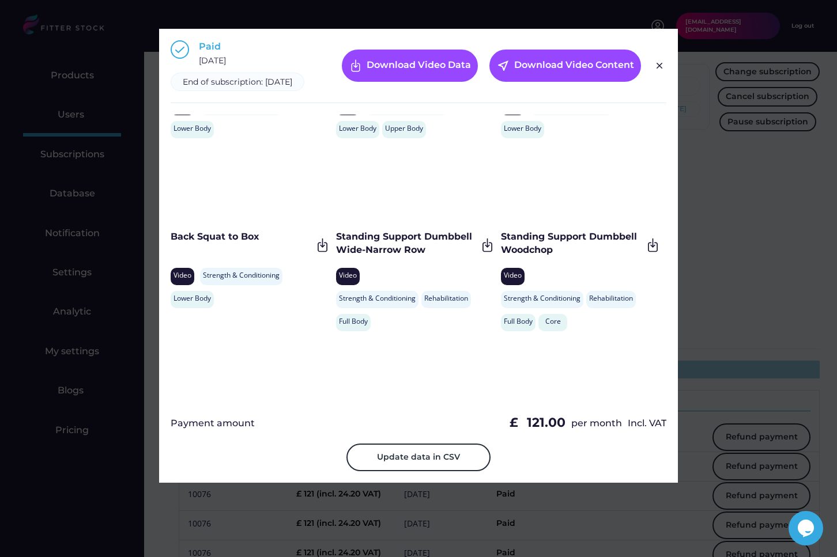
scroll to position [1368, 0]
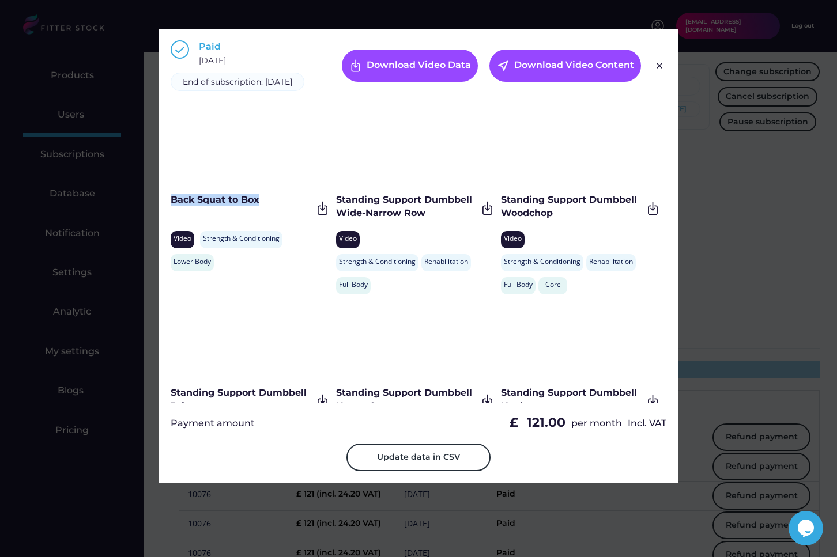
drag, startPoint x: 275, startPoint y: 217, endPoint x: 169, endPoint y: 212, distance: 105.6
click at [169, 212] on div "Paid October 10, 2024 End of subscription: October 10, 2025 Download Video Data…" at bounding box center [418, 256] width 519 height 454
drag, startPoint x: 445, startPoint y: 224, endPoint x: 337, endPoint y: 210, distance: 109.2
click at [337, 210] on div "Standing Support Dumbbell Wide-Narrow Row" at bounding box center [406, 207] width 141 height 26
drag, startPoint x: 555, startPoint y: 226, endPoint x: 500, endPoint y: 210, distance: 57.1
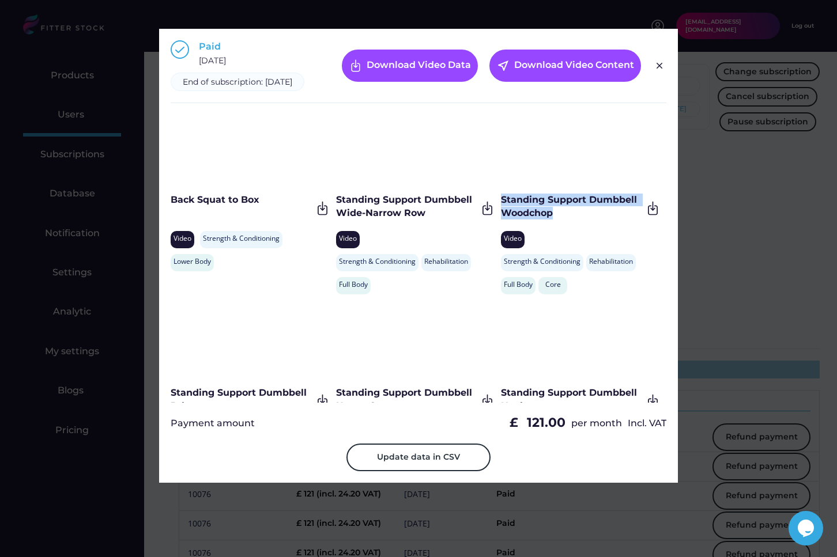
click at [501, 210] on div "Standing Support Dumbbell Woodchop" at bounding box center [571, 207] width 141 height 26
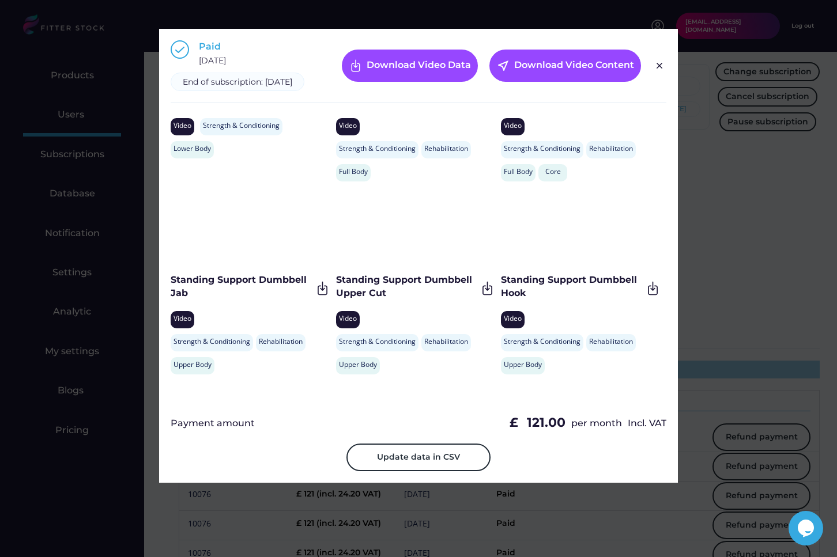
scroll to position [1495, 0]
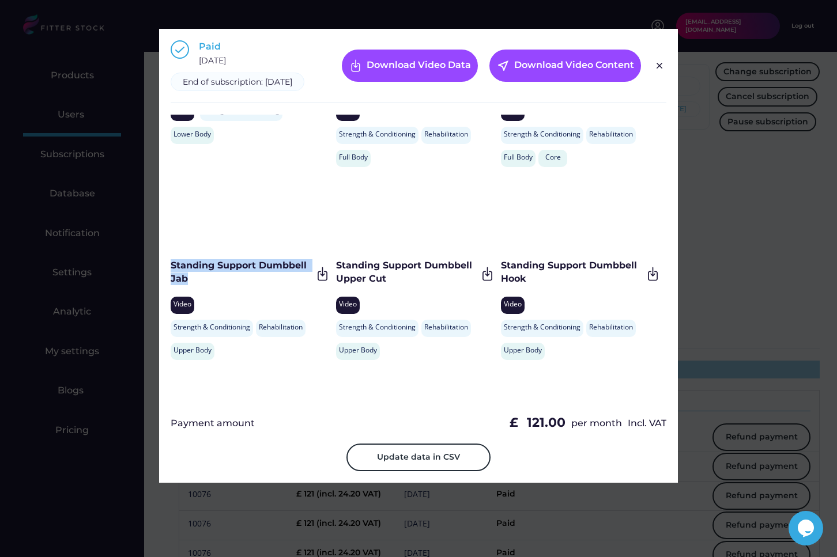
drag, startPoint x: 222, startPoint y: 296, endPoint x: 171, endPoint y: 277, distance: 55.1
click at [171, 277] on div "Standing Support Dumbbell Jab" at bounding box center [241, 273] width 141 height 29
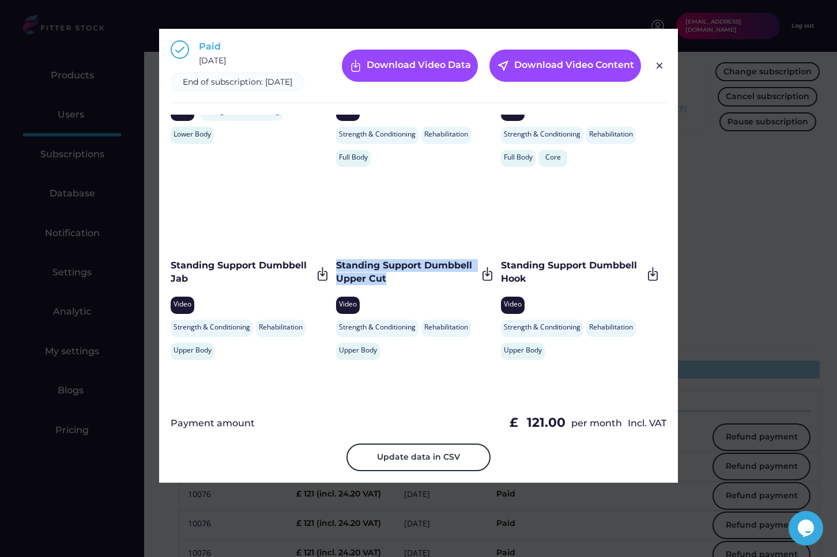
drag, startPoint x: 413, startPoint y: 292, endPoint x: 335, endPoint y: 276, distance: 79.6
click at [336, 276] on div "Standing Support Dumbbell Upper Cut" at bounding box center [406, 272] width 141 height 26
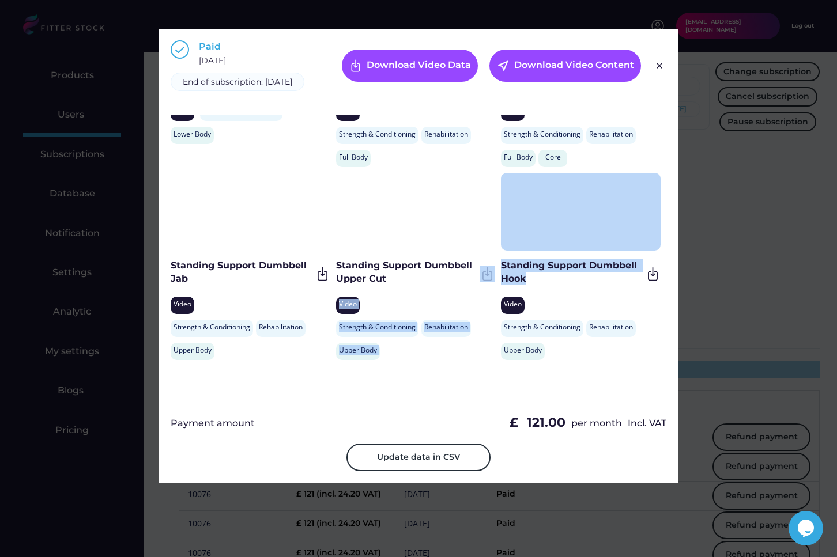
drag, startPoint x: 537, startPoint y: 289, endPoint x: 498, endPoint y: 275, distance: 41.6
click at [498, 275] on div "Weighted Back Extensions Video Strength & Conditioning Rehabilitation Lower Bod…" at bounding box center [419, 259] width 496 height 288
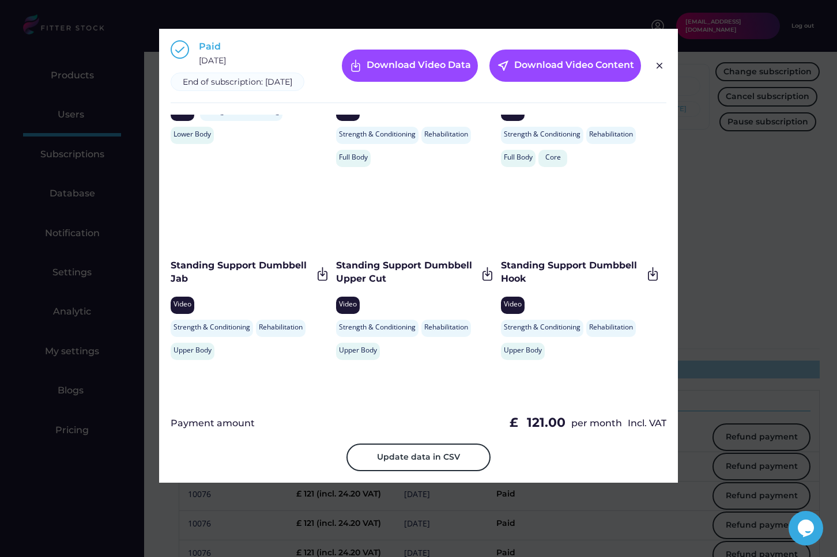
click at [501, 275] on div "Standing Support Dumbbell Hook" at bounding box center [571, 272] width 141 height 26
drag, startPoint x: 501, startPoint y: 275, endPoint x: 529, endPoint y: 286, distance: 29.8
click at [529, 285] on div "Standing Support Dumbbell Hook" at bounding box center [571, 272] width 141 height 26
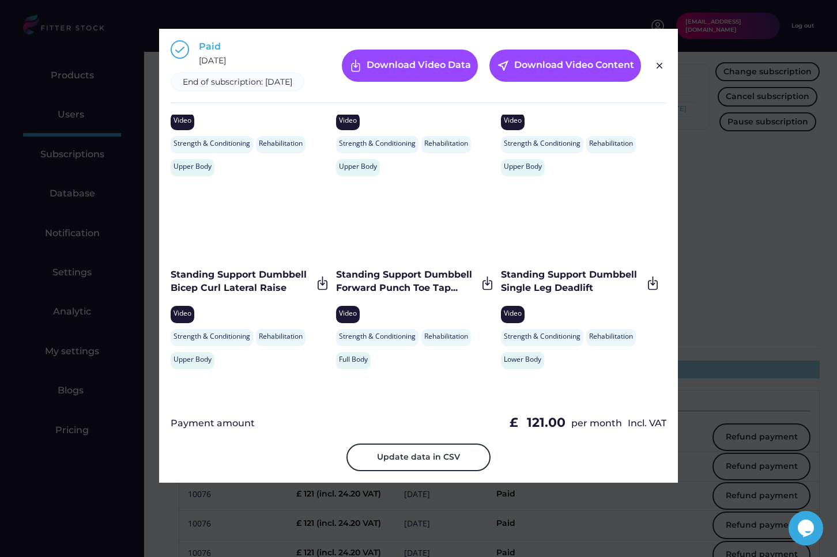
scroll to position [1684, 0]
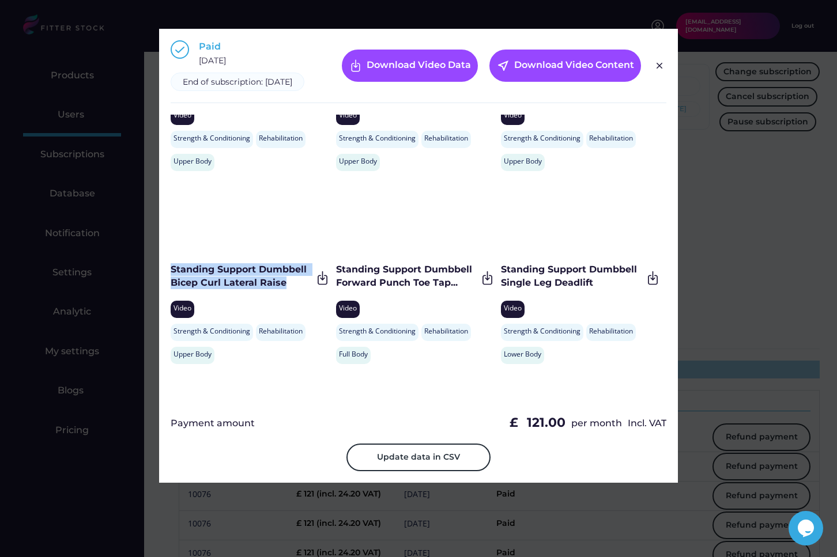
drag, startPoint x: 292, startPoint y: 293, endPoint x: 172, endPoint y: 279, distance: 120.2
click at [172, 279] on div "Standing Support Dumbbell Bicep Curl Lateral Raise" at bounding box center [241, 276] width 141 height 26
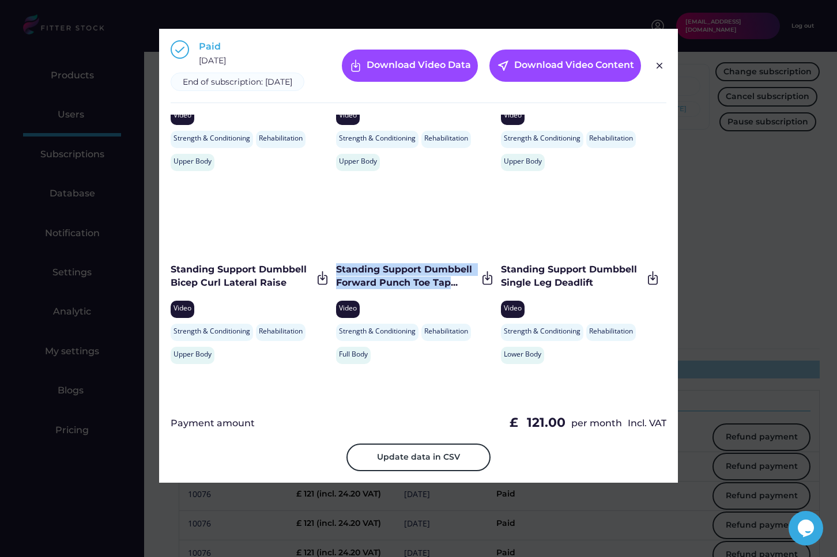
drag, startPoint x: 335, startPoint y: 278, endPoint x: 448, endPoint y: 294, distance: 114.6
click at [448, 289] on div "Standing Support Dumbbell Forward Punch Toe Tap..." at bounding box center [406, 276] width 141 height 26
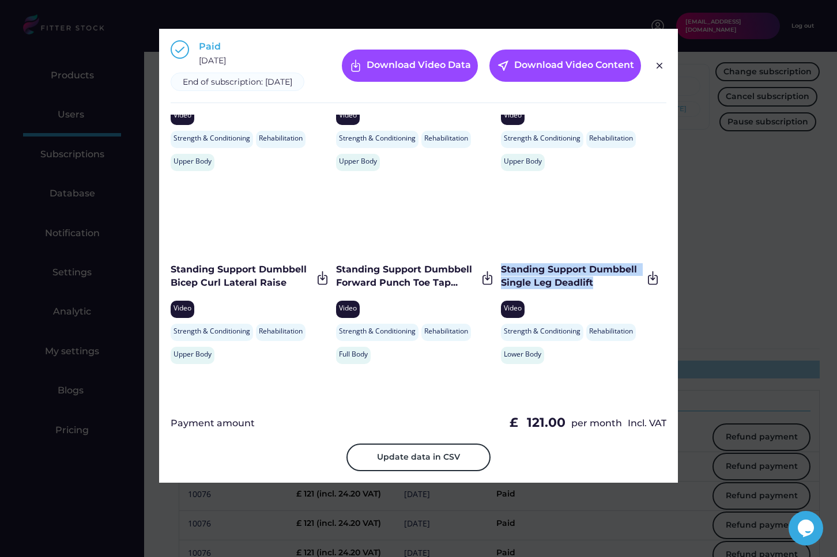
drag, startPoint x: 594, startPoint y: 296, endPoint x: 500, endPoint y: 280, distance: 96.0
click at [501, 280] on div "Standing Support Dumbbell Single Leg Deadlift" at bounding box center [571, 276] width 141 height 26
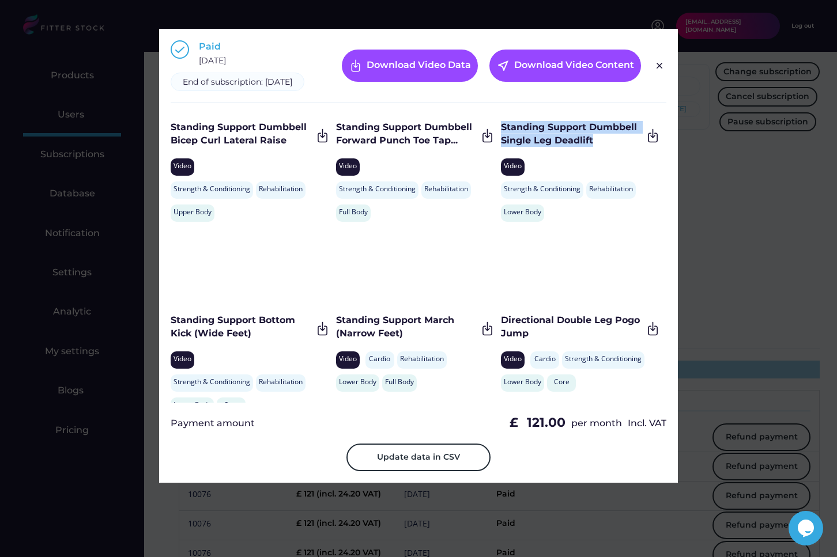
scroll to position [1827, 0]
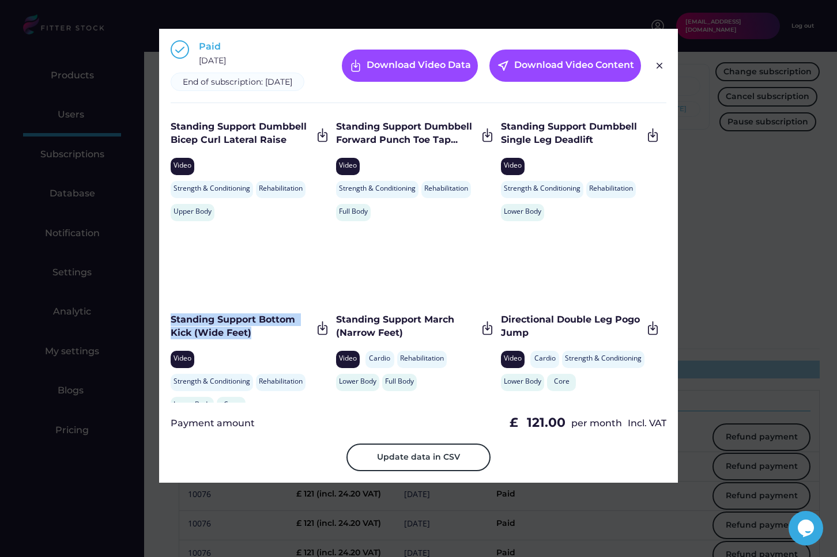
drag, startPoint x: 254, startPoint y: 345, endPoint x: 169, endPoint y: 334, distance: 84.9
click at [169, 334] on div "Paid October 10, 2024 End of subscription: October 10, 2025 Download Video Data…" at bounding box center [418, 256] width 519 height 454
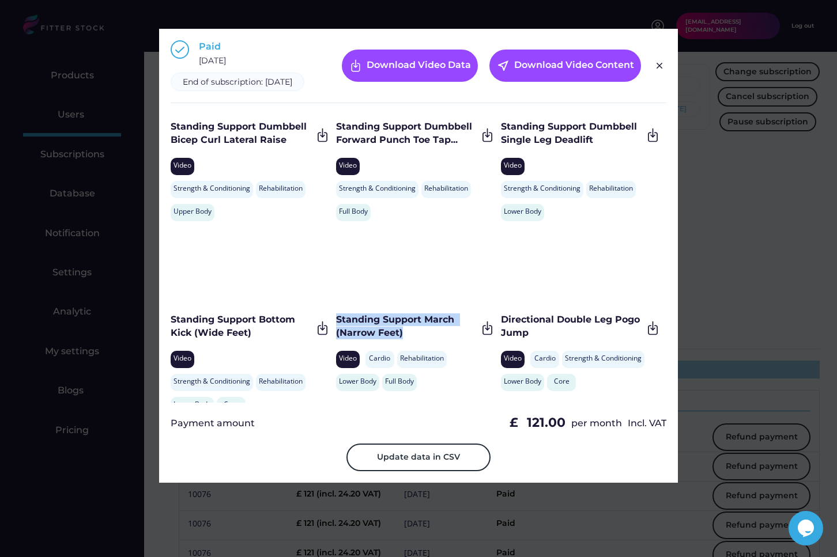
drag, startPoint x: 422, startPoint y: 343, endPoint x: 336, endPoint y: 327, distance: 87.3
click at [336, 327] on div "Standing Support March (Narrow Feet)" at bounding box center [406, 327] width 141 height 26
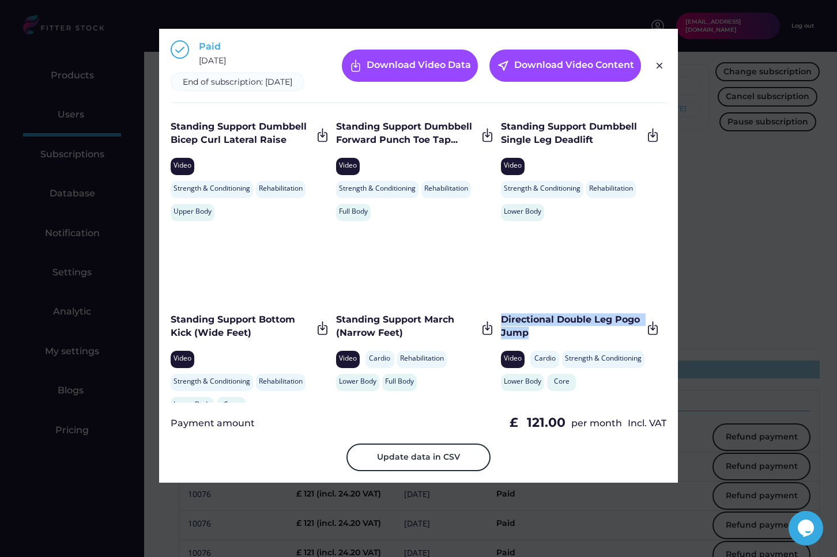
drag, startPoint x: 540, startPoint y: 340, endPoint x: 499, endPoint y: 331, distance: 41.1
click at [501, 331] on div "Directional Double Leg Pogo Jump" at bounding box center [571, 327] width 141 height 26
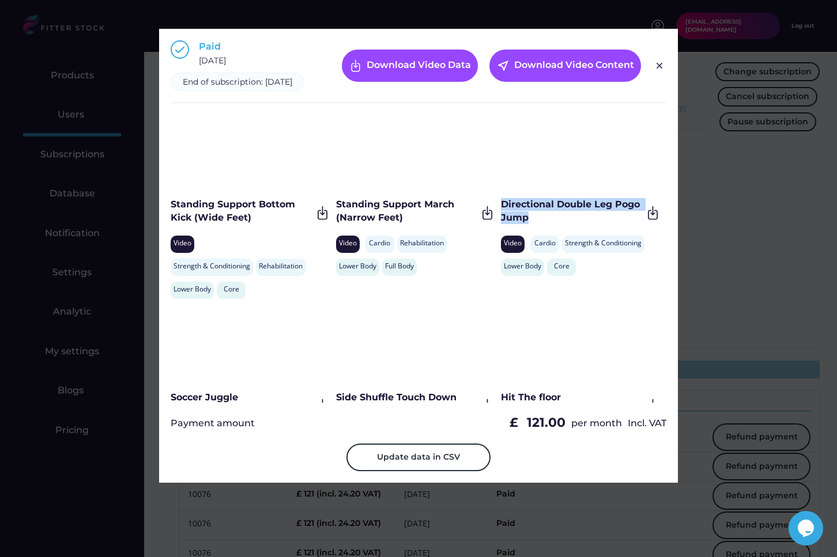
scroll to position [1974, 0]
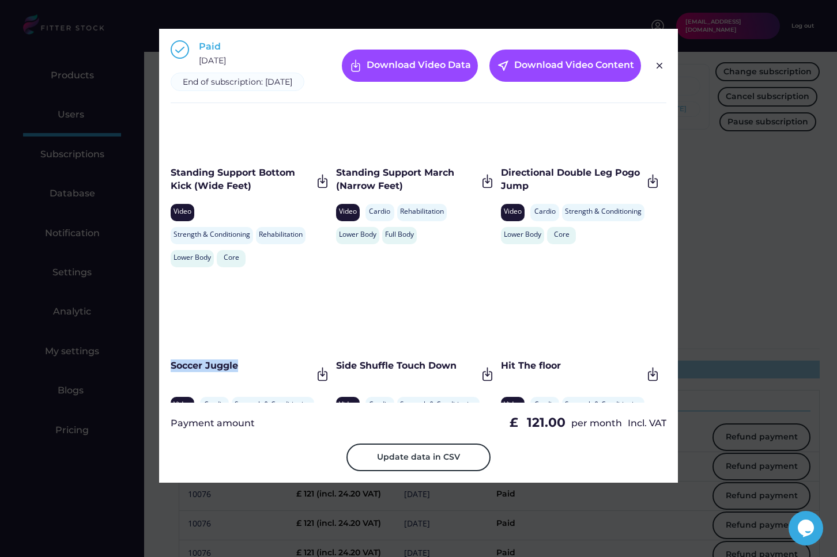
drag, startPoint x: 255, startPoint y: 371, endPoint x: 167, endPoint y: 371, distance: 88.2
click at [167, 371] on div "Paid October 10, 2024 End of subscription: October 10, 2025 Download Video Data…" at bounding box center [418, 256] width 519 height 454
drag, startPoint x: 462, startPoint y: 382, endPoint x: 335, endPoint y: 376, distance: 126.9
click at [336, 372] on div "Side Shuffle Touch Down" at bounding box center [406, 366] width 141 height 13
drag, startPoint x: 567, startPoint y: 378, endPoint x: 500, endPoint y: 375, distance: 67.0
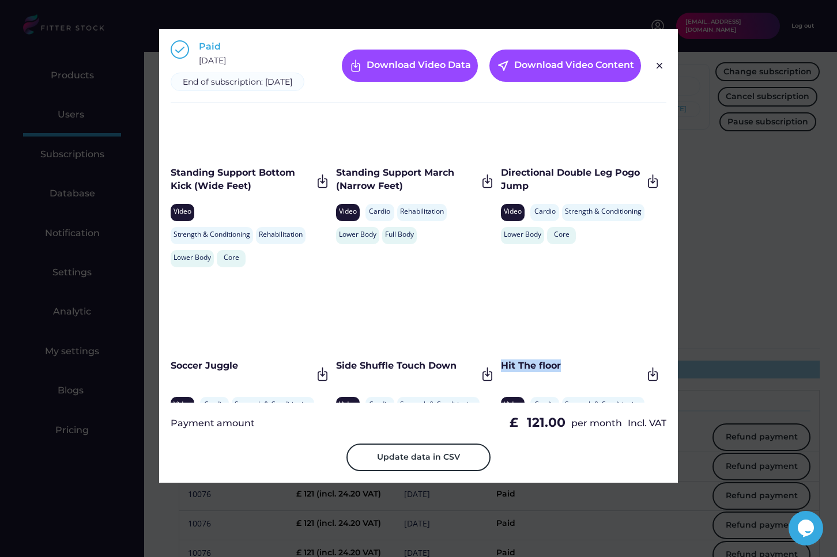
click at [501, 372] on div "Hit The floor" at bounding box center [571, 366] width 141 height 13
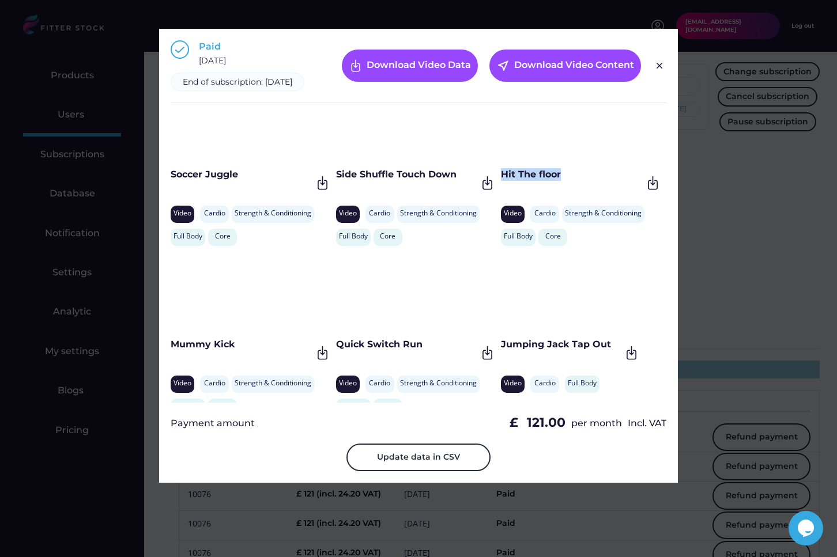
scroll to position [2168, 0]
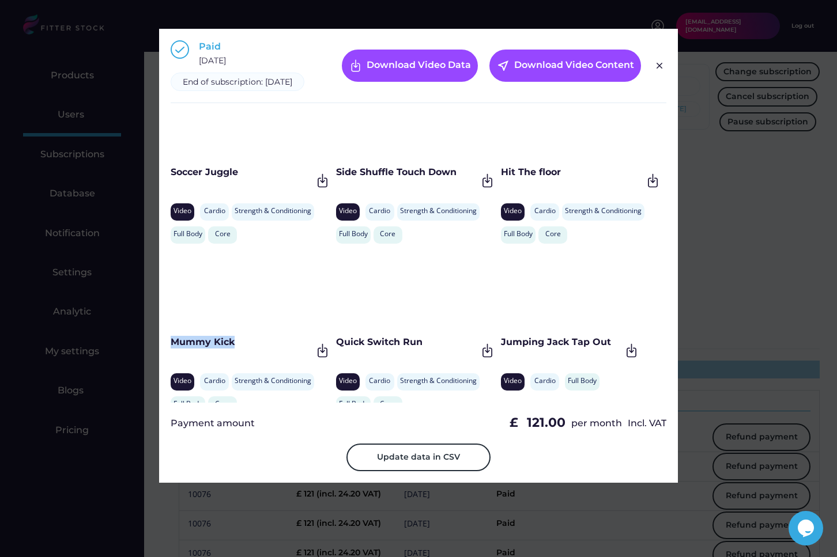
drag, startPoint x: 239, startPoint y: 351, endPoint x: 171, endPoint y: 351, distance: 67.4
click at [171, 349] on div "Mummy Kick" at bounding box center [241, 342] width 141 height 13
drag, startPoint x: 431, startPoint y: 349, endPoint x: 338, endPoint y: 350, distance: 92.8
click at [338, 349] on div "Quick Switch Run" at bounding box center [406, 342] width 141 height 13
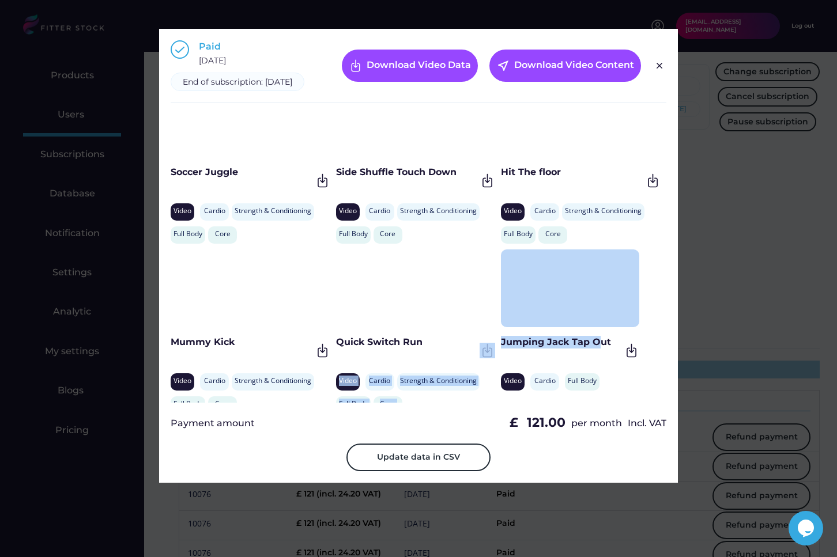
drag, startPoint x: 505, startPoint y: 353, endPoint x: 597, endPoint y: 353, distance: 92.2
click at [597, 353] on div "Weighted Back Extensions Video Strength & Conditioning Rehabilitation Lower Bod…" at bounding box center [419, 259] width 496 height 288
click at [597, 349] on div "Jumping Jack Tap Out" at bounding box center [561, 342] width 120 height 13
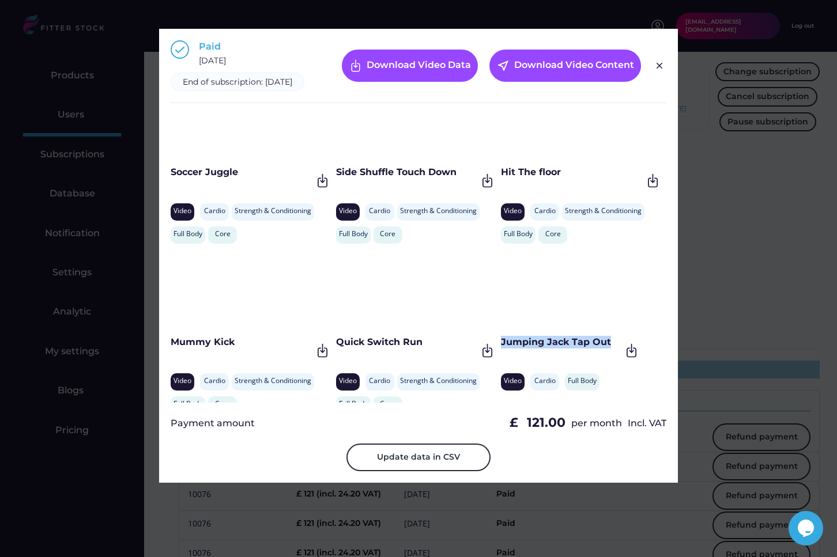
drag, startPoint x: 609, startPoint y: 353, endPoint x: 500, endPoint y: 354, distance: 108.9
click at [501, 349] on div "Jumping Jack Tap Out" at bounding box center [561, 342] width 120 height 13
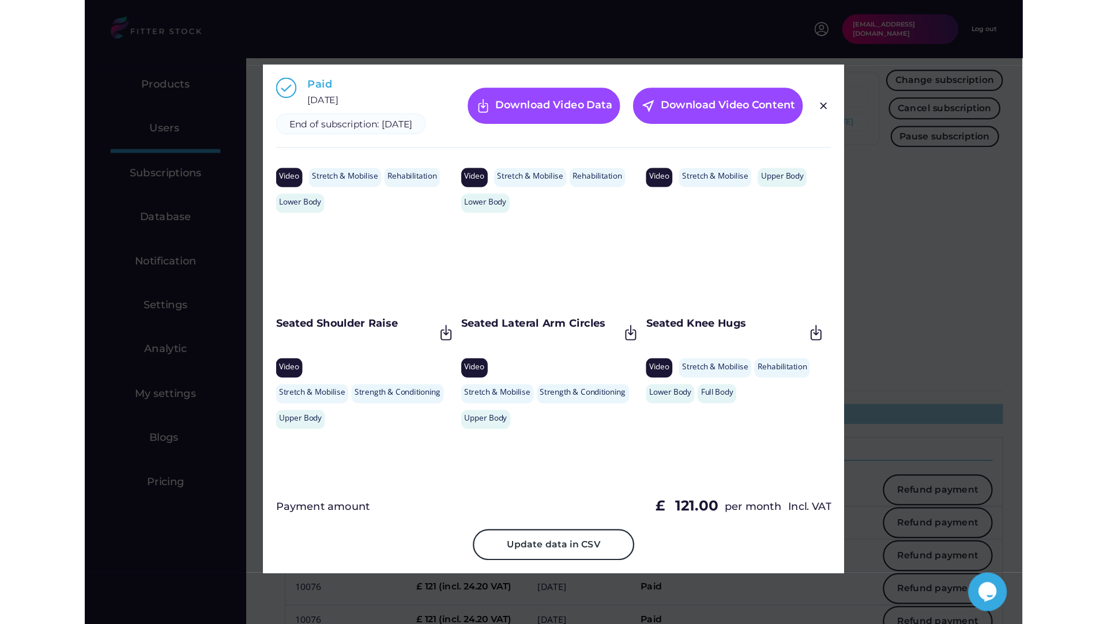
scroll to position [1149, 0]
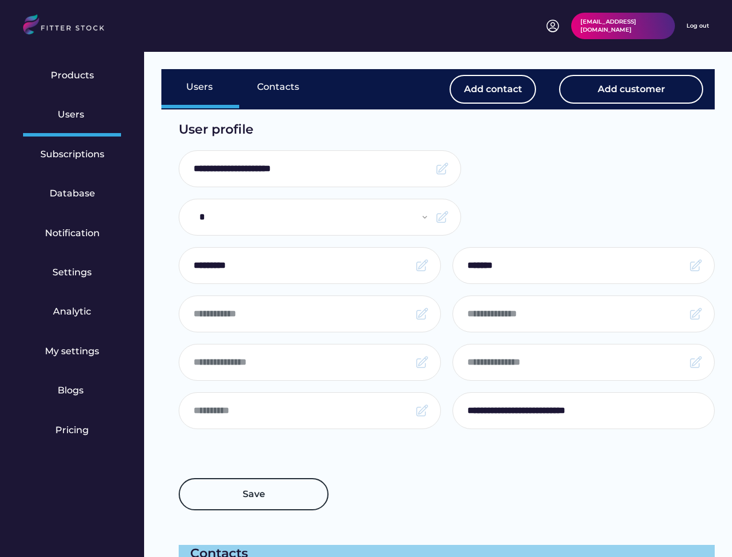
select select "*****"
